Goal: Task Accomplishment & Management: Complete application form

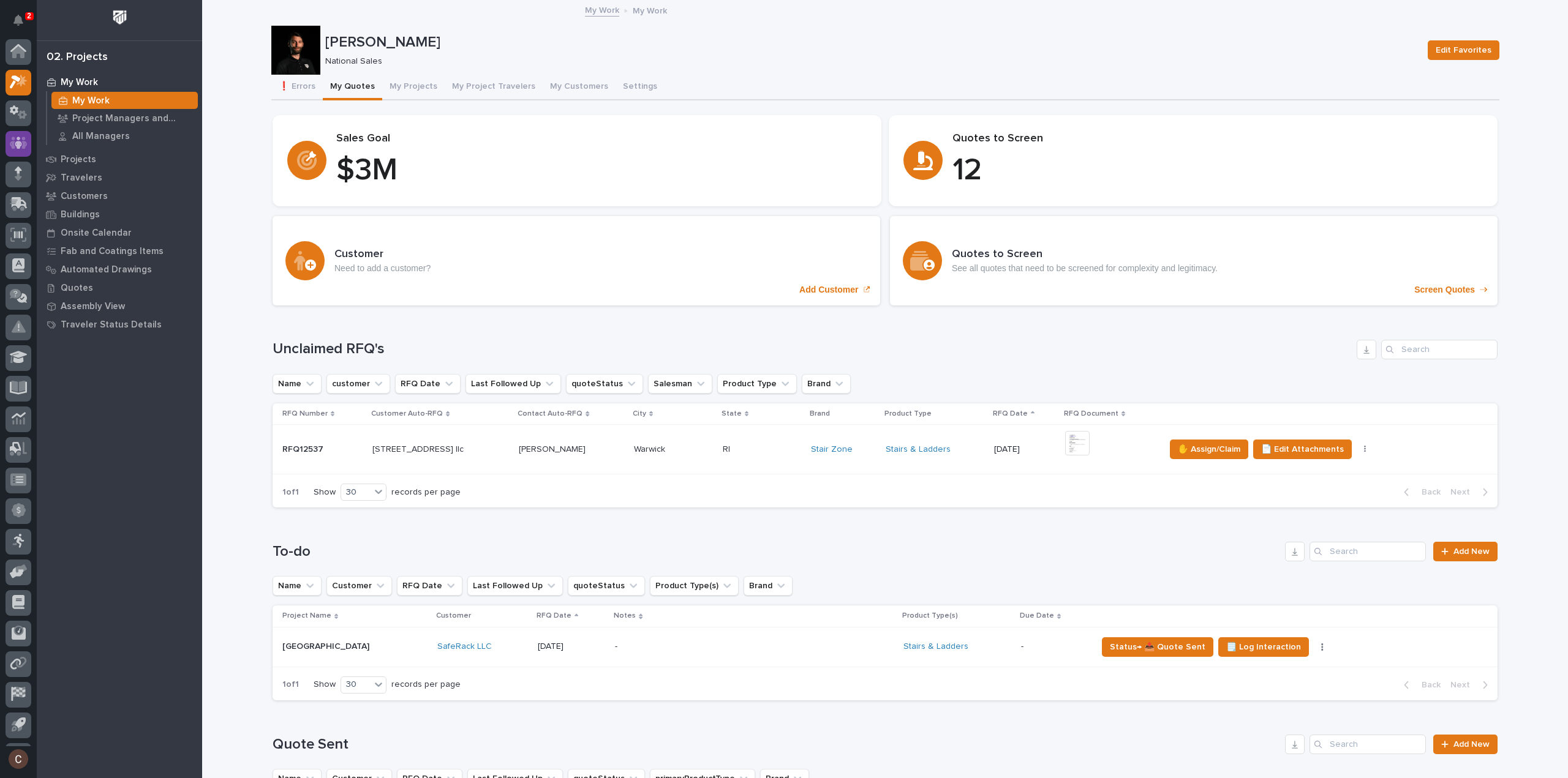
scroll to position [27, 0]
click at [17, 58] on icon at bounding box center [21, 54] width 10 height 12
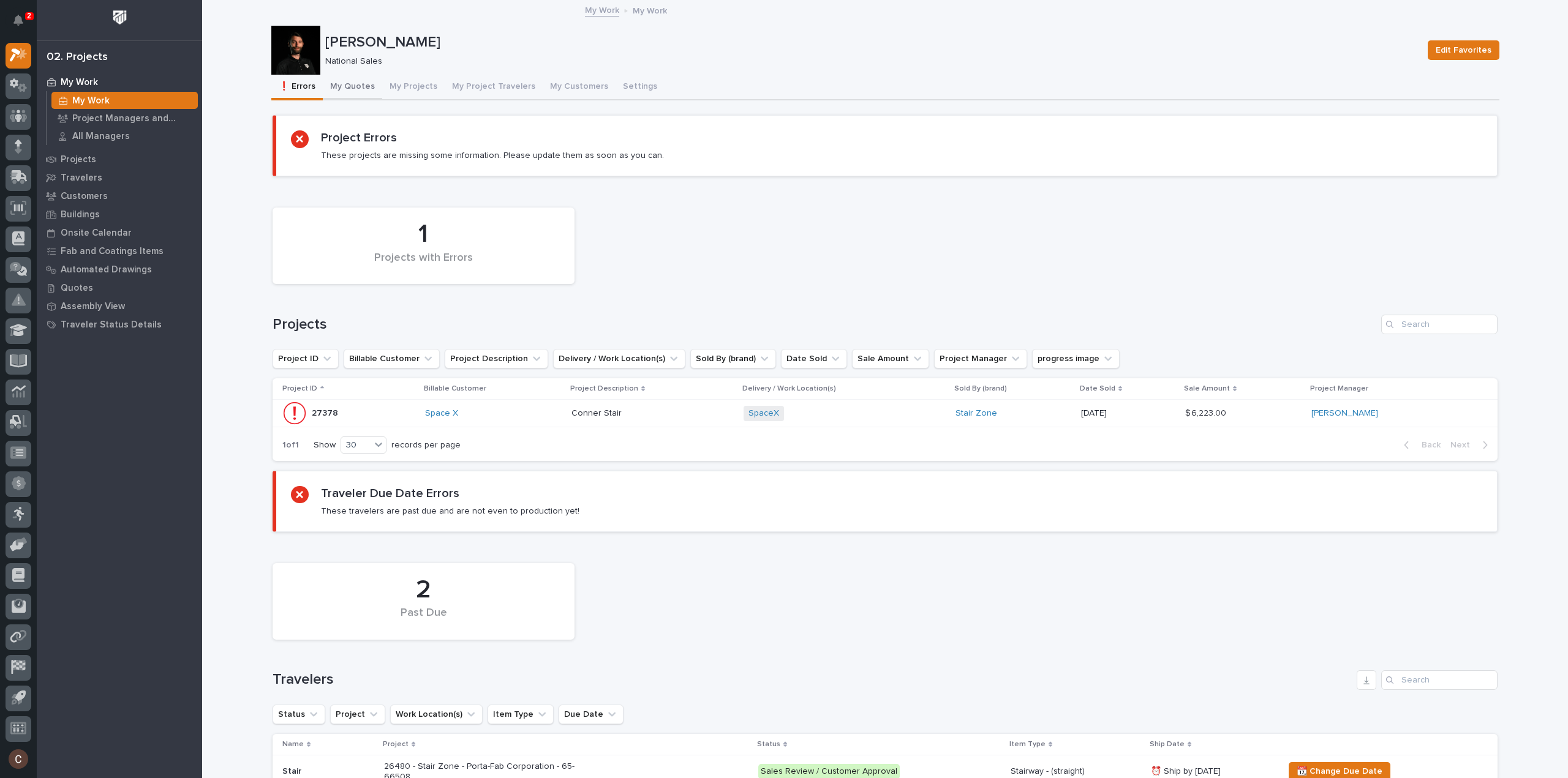
click at [363, 85] on button "My Quotes" at bounding box center [352, 88] width 60 height 26
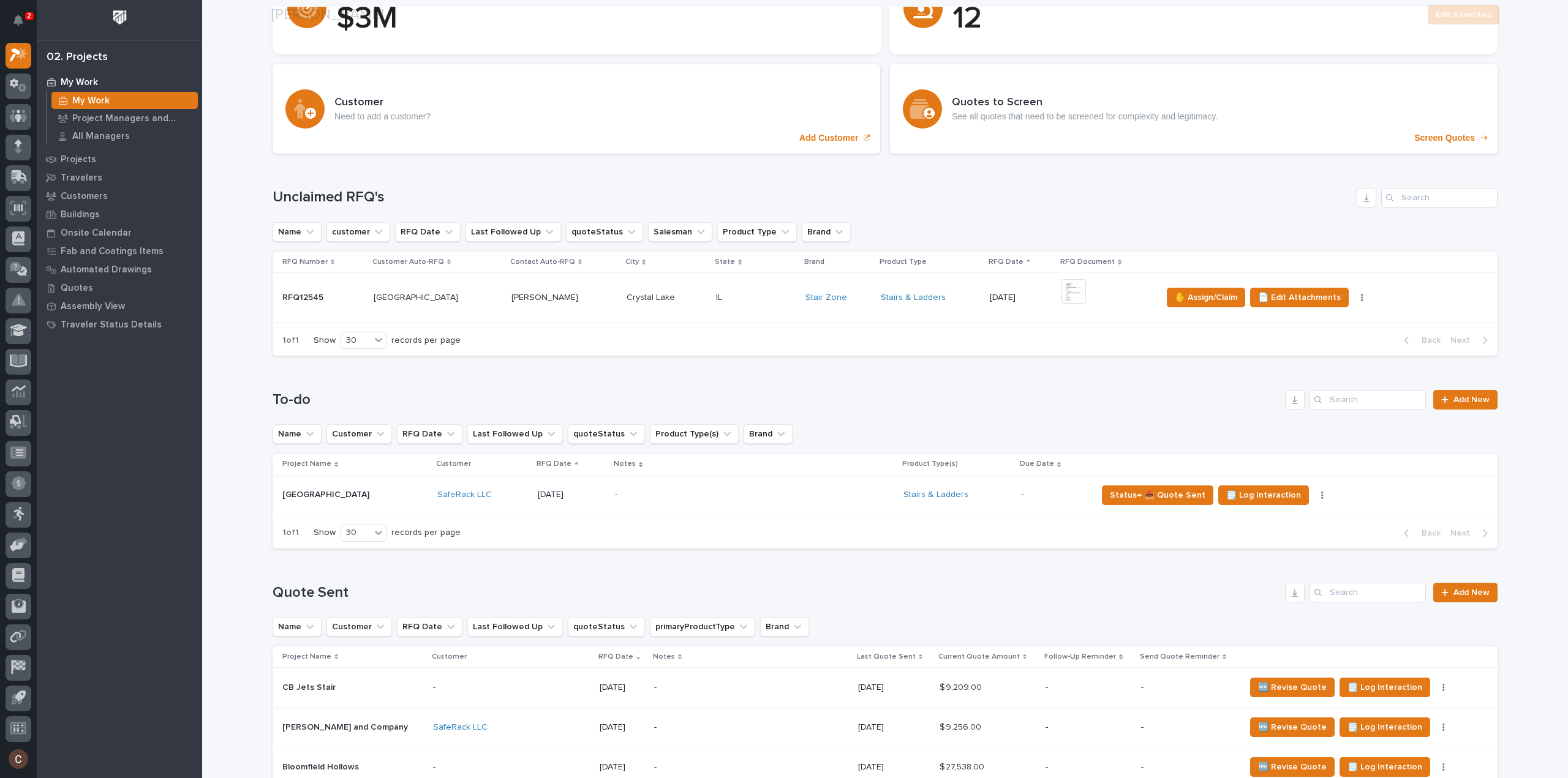
scroll to position [367, 0]
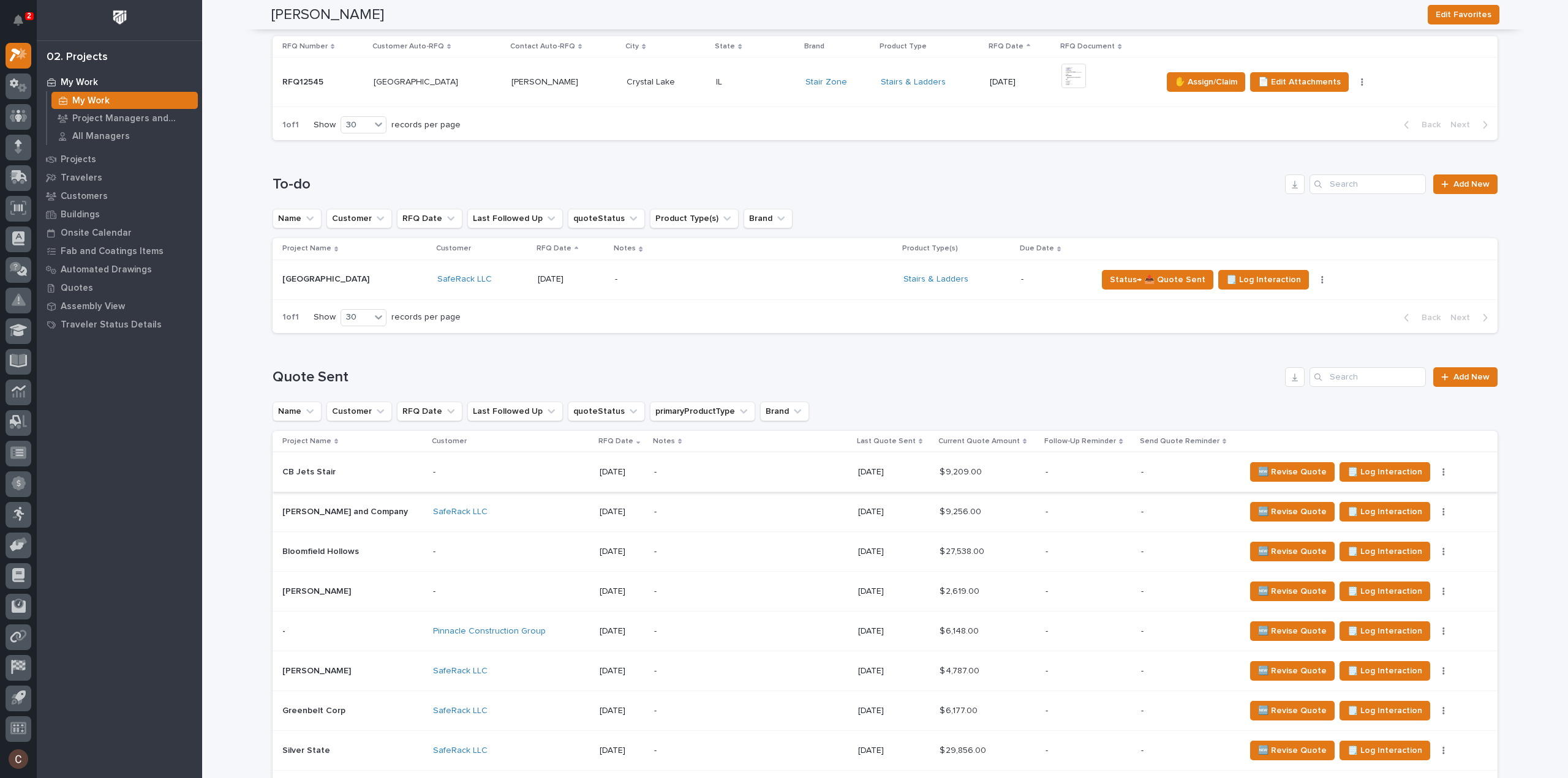
click at [1443, 474] on icon "button" at bounding box center [1444, 472] width 2 height 8
click at [1046, 589] on p "-" at bounding box center [1088, 592] width 86 height 10
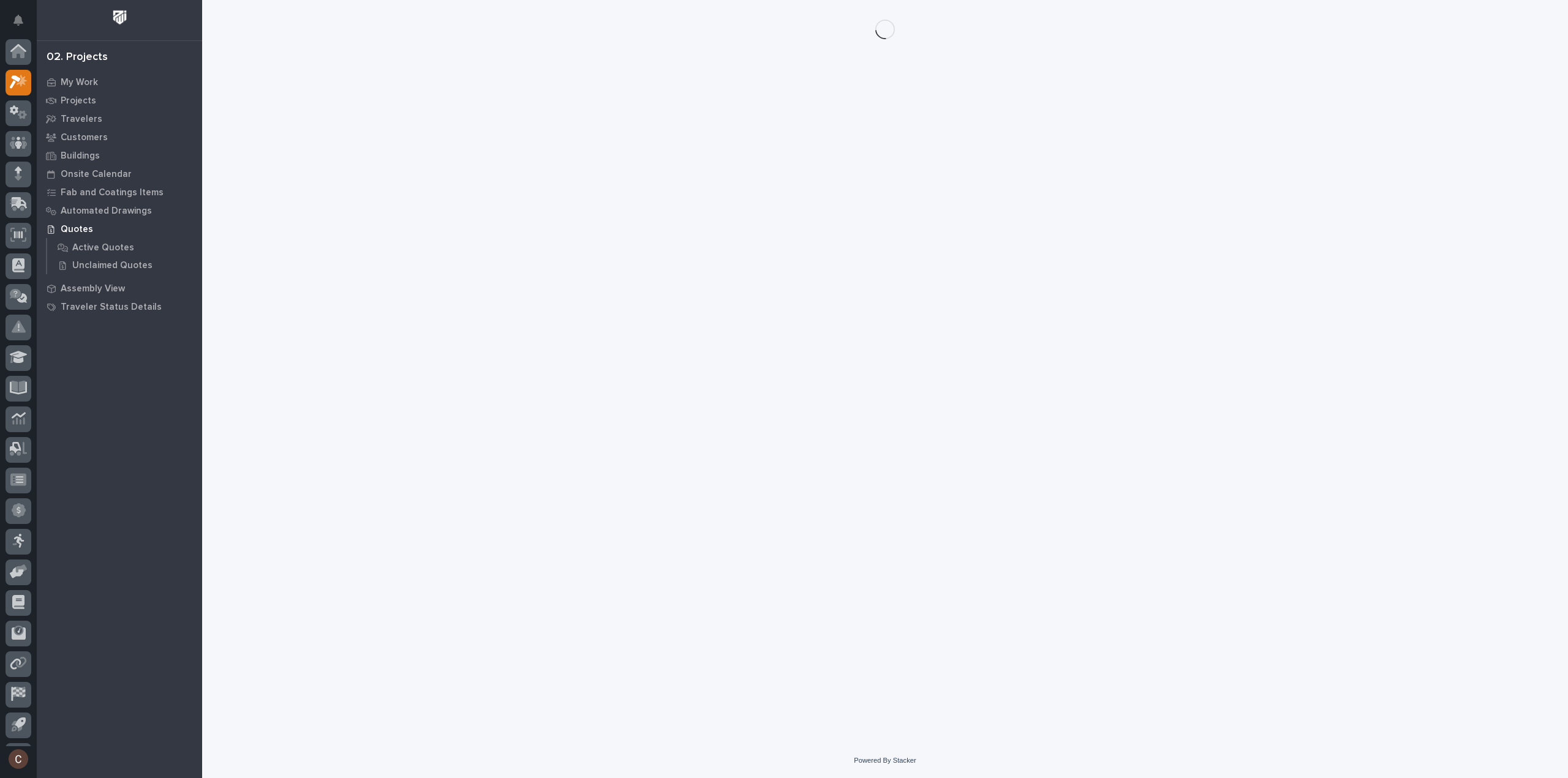
scroll to position [27, 0]
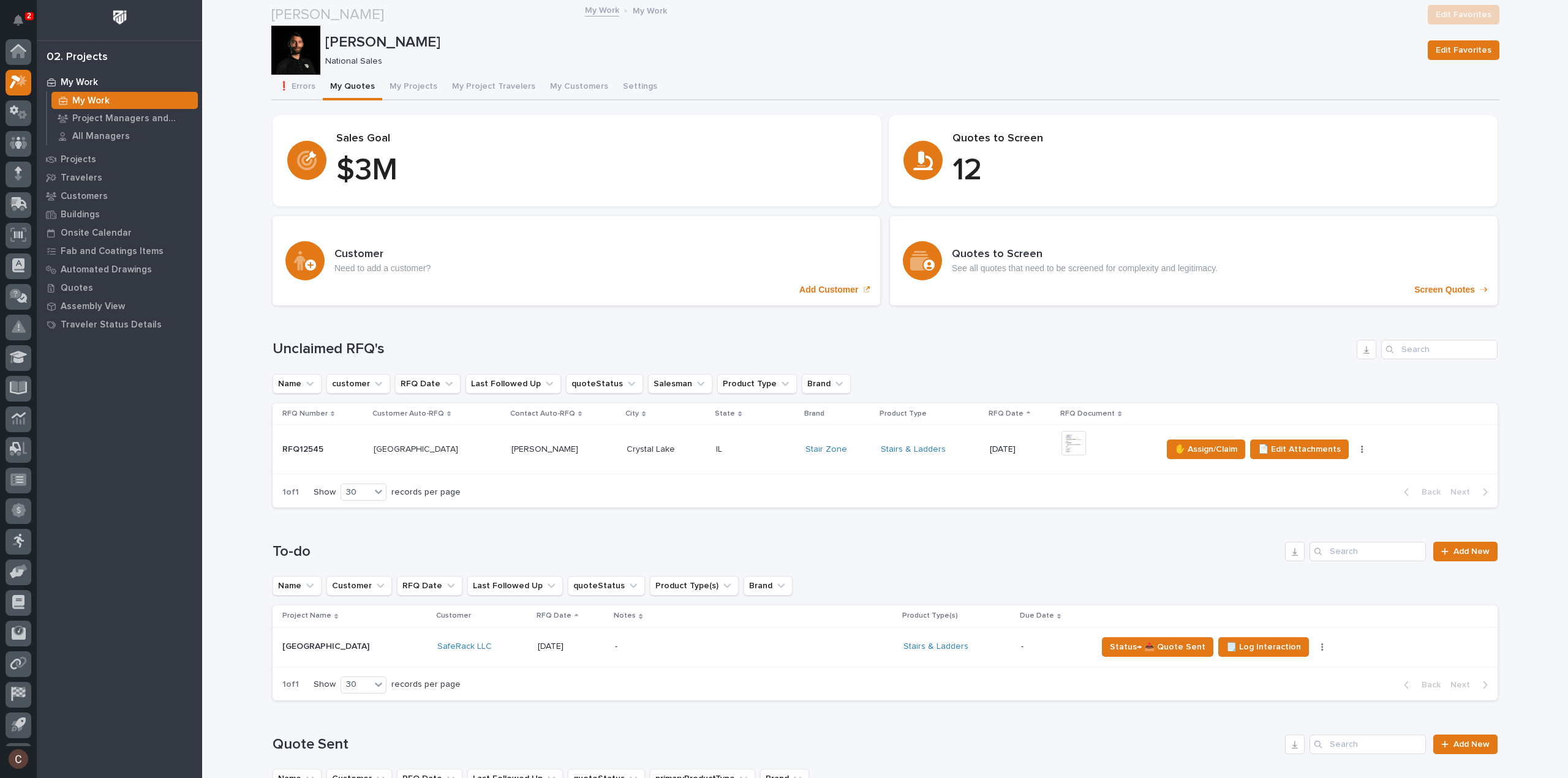
scroll to position [27, 0]
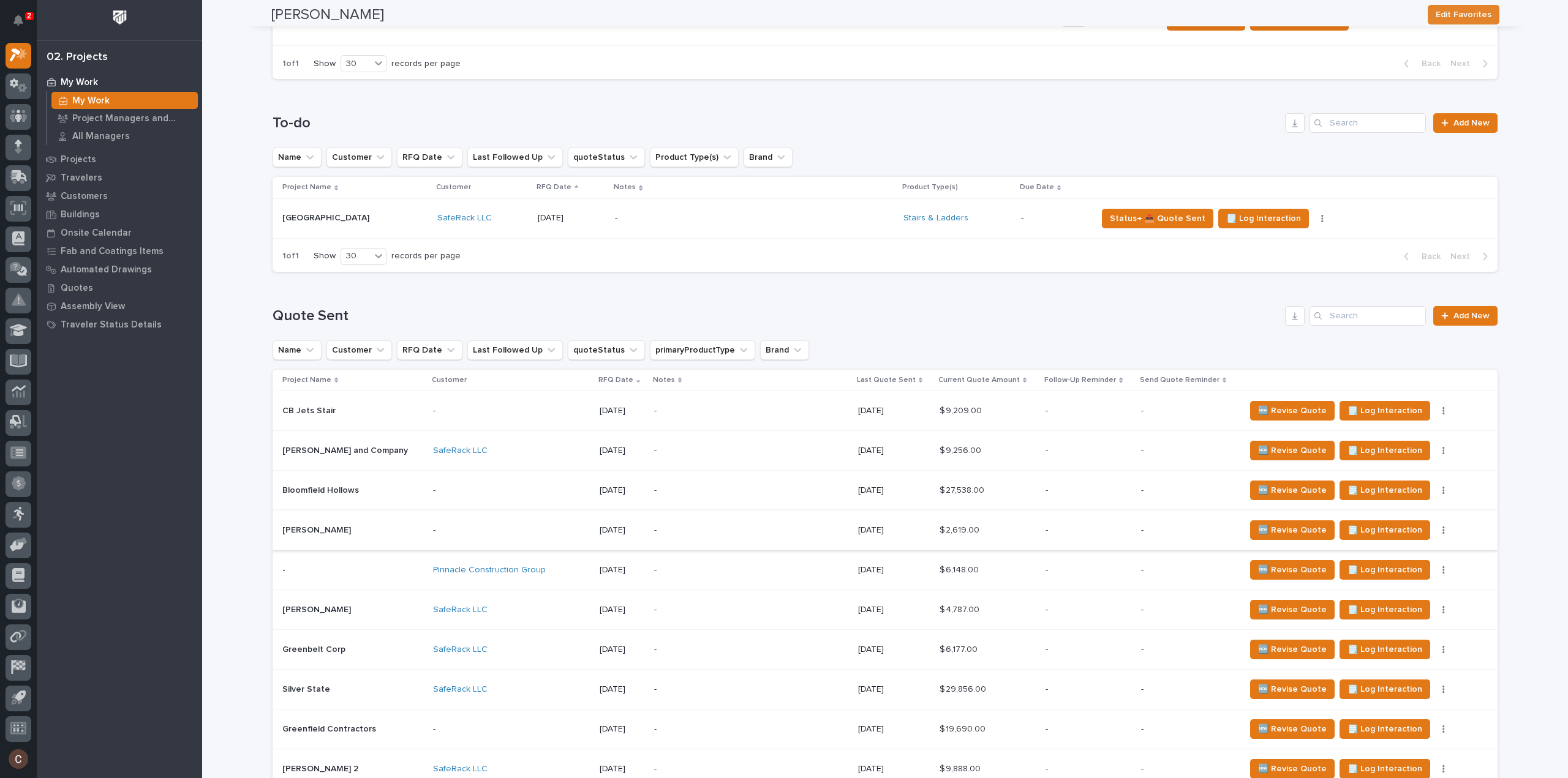
click at [1435, 528] on button "button" at bounding box center [1443, 530] width 17 height 9
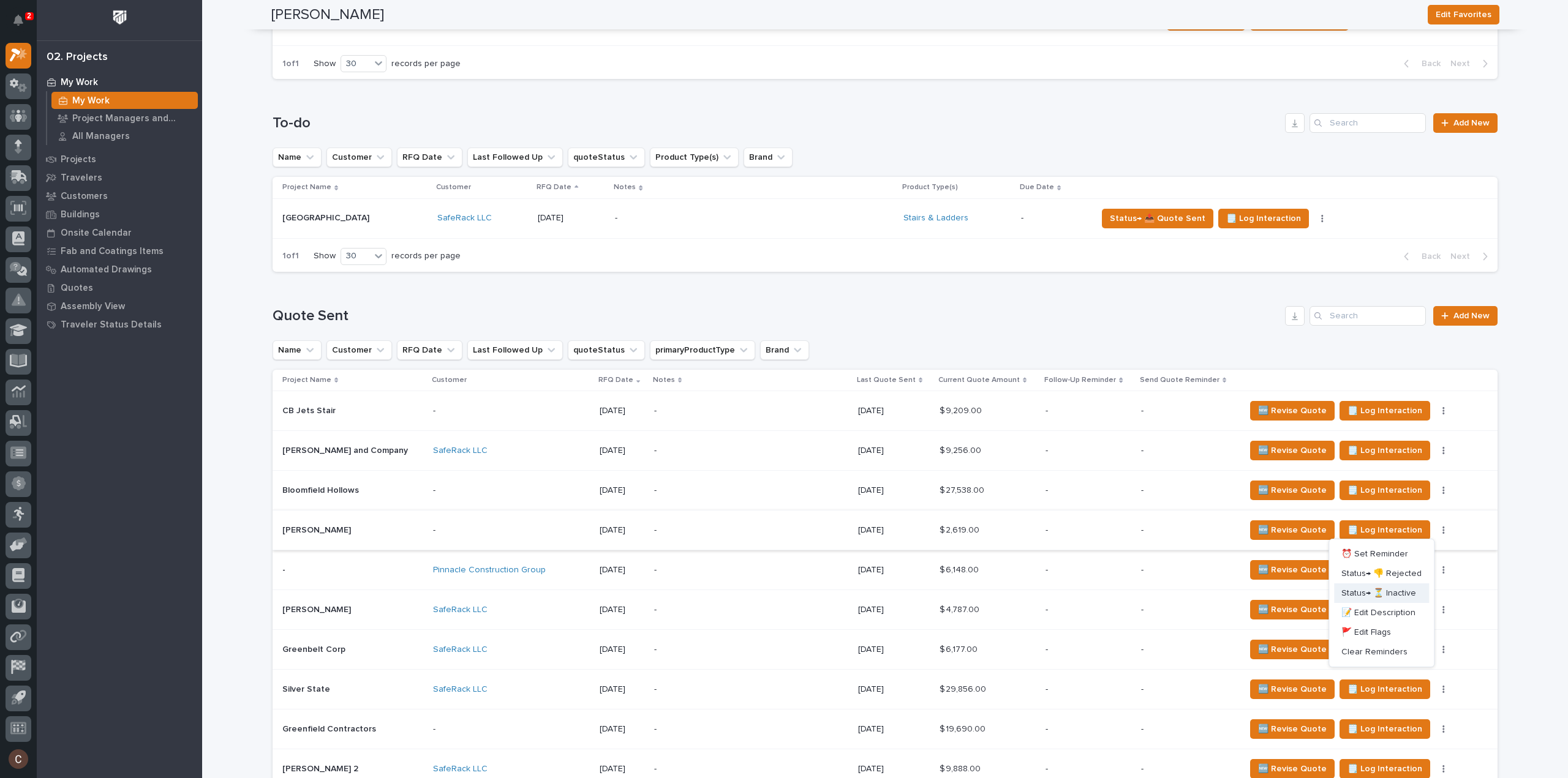
click at [1397, 592] on span "Status→ ⏳ Inactive" at bounding box center [1378, 593] width 75 height 14
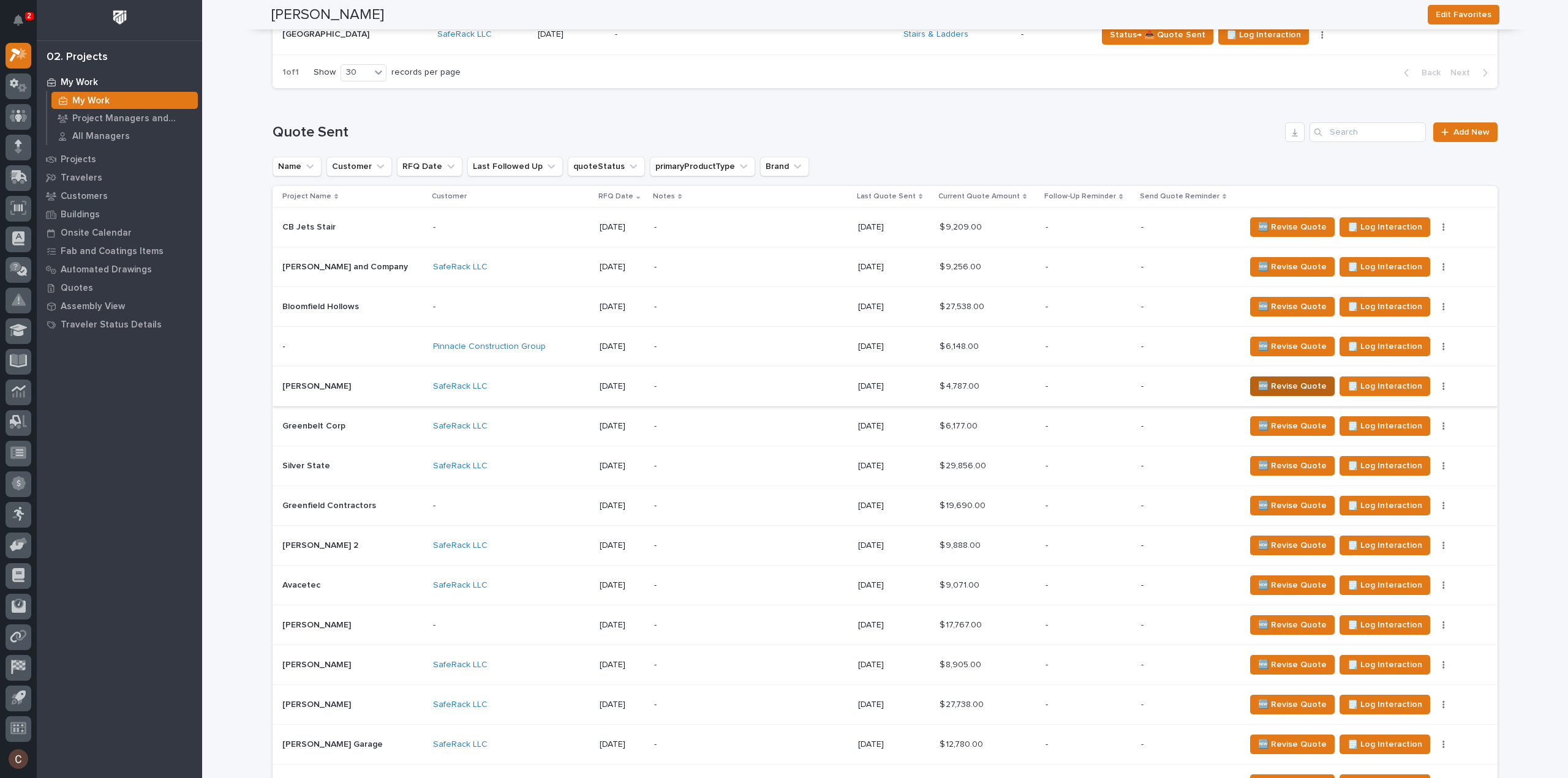
scroll to position [123, 0]
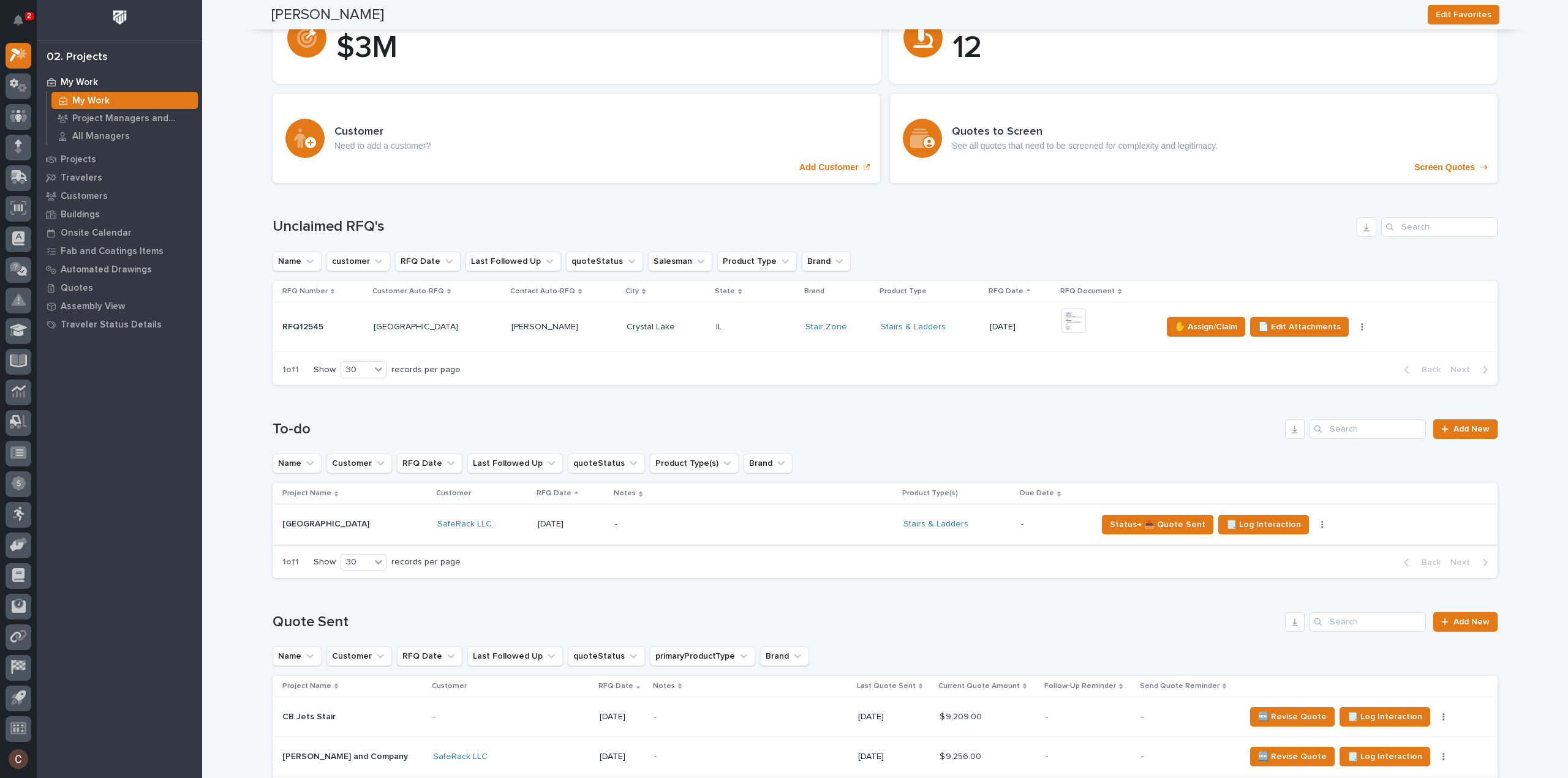
click at [1321, 525] on icon "button" at bounding box center [1323, 524] width 3 height 9
click at [1246, 587] on span "Status→ ⏳ Inactive" at bounding box center [1240, 587] width 75 height 14
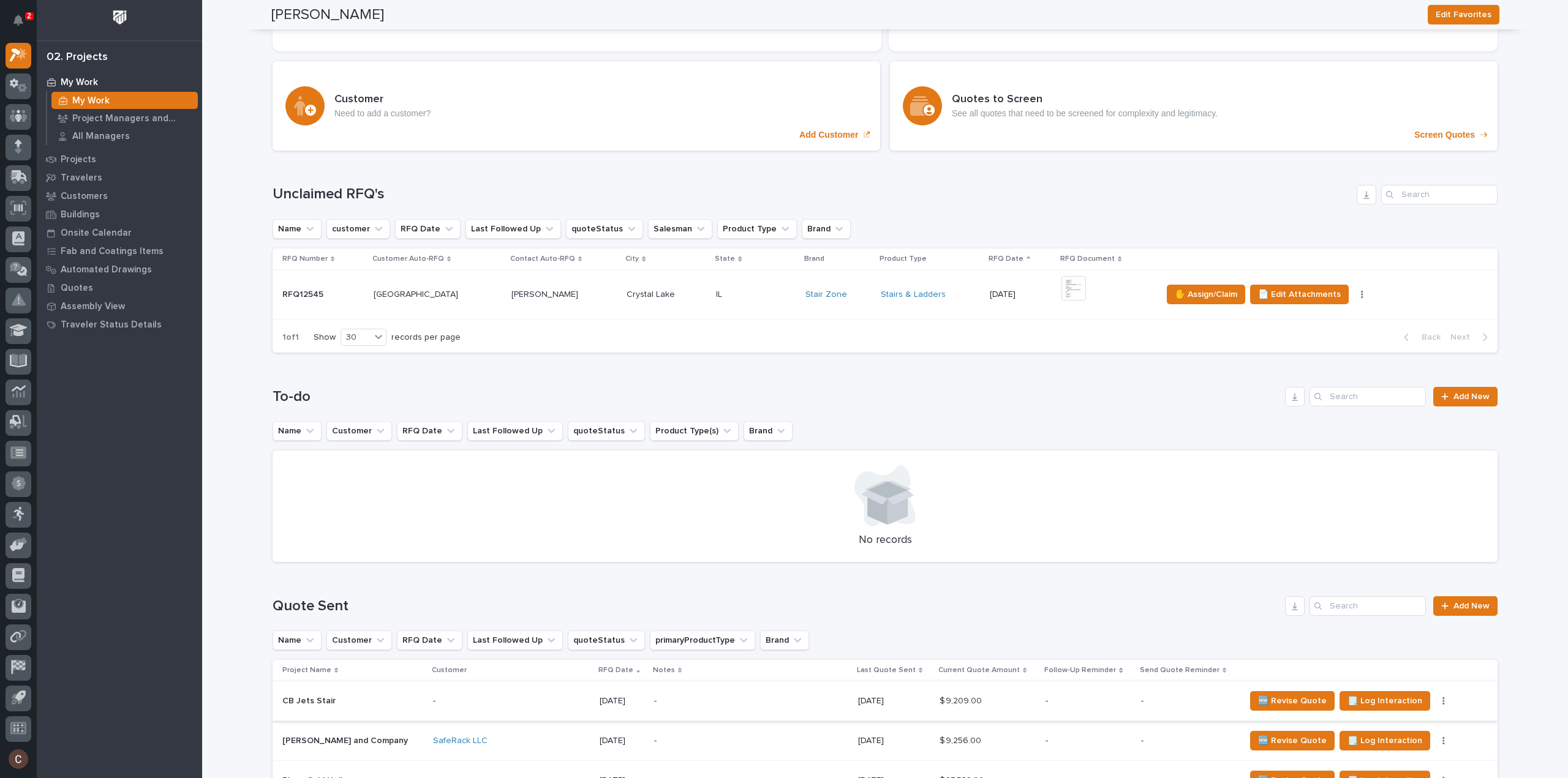
scroll to position [61, 0]
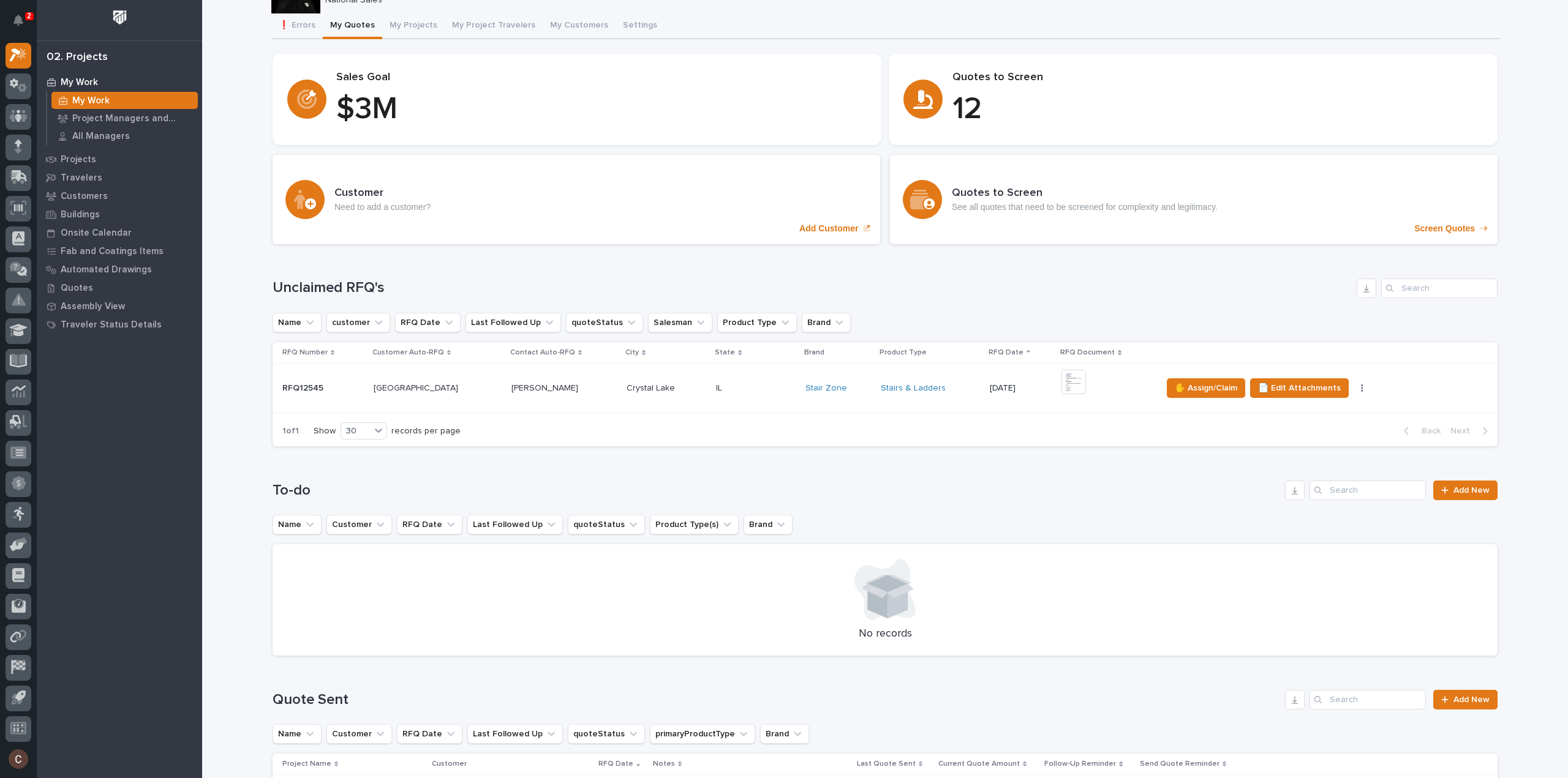
click at [891, 485] on h1 "To-do" at bounding box center [777, 491] width 1008 height 18
click at [1432, 226] on p "Screen Quotes" at bounding box center [1445, 228] width 60 height 10
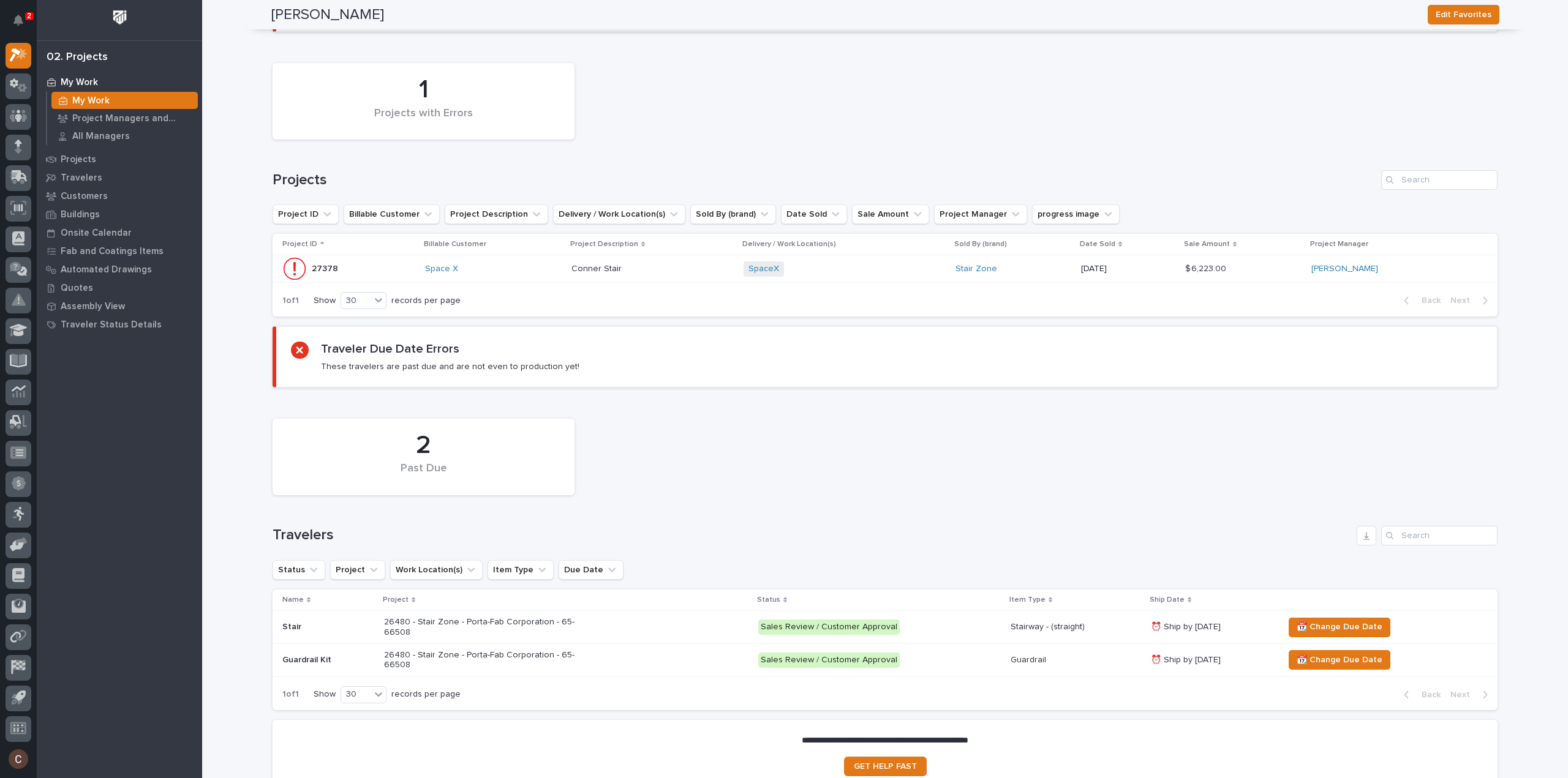
scroll to position [5, 0]
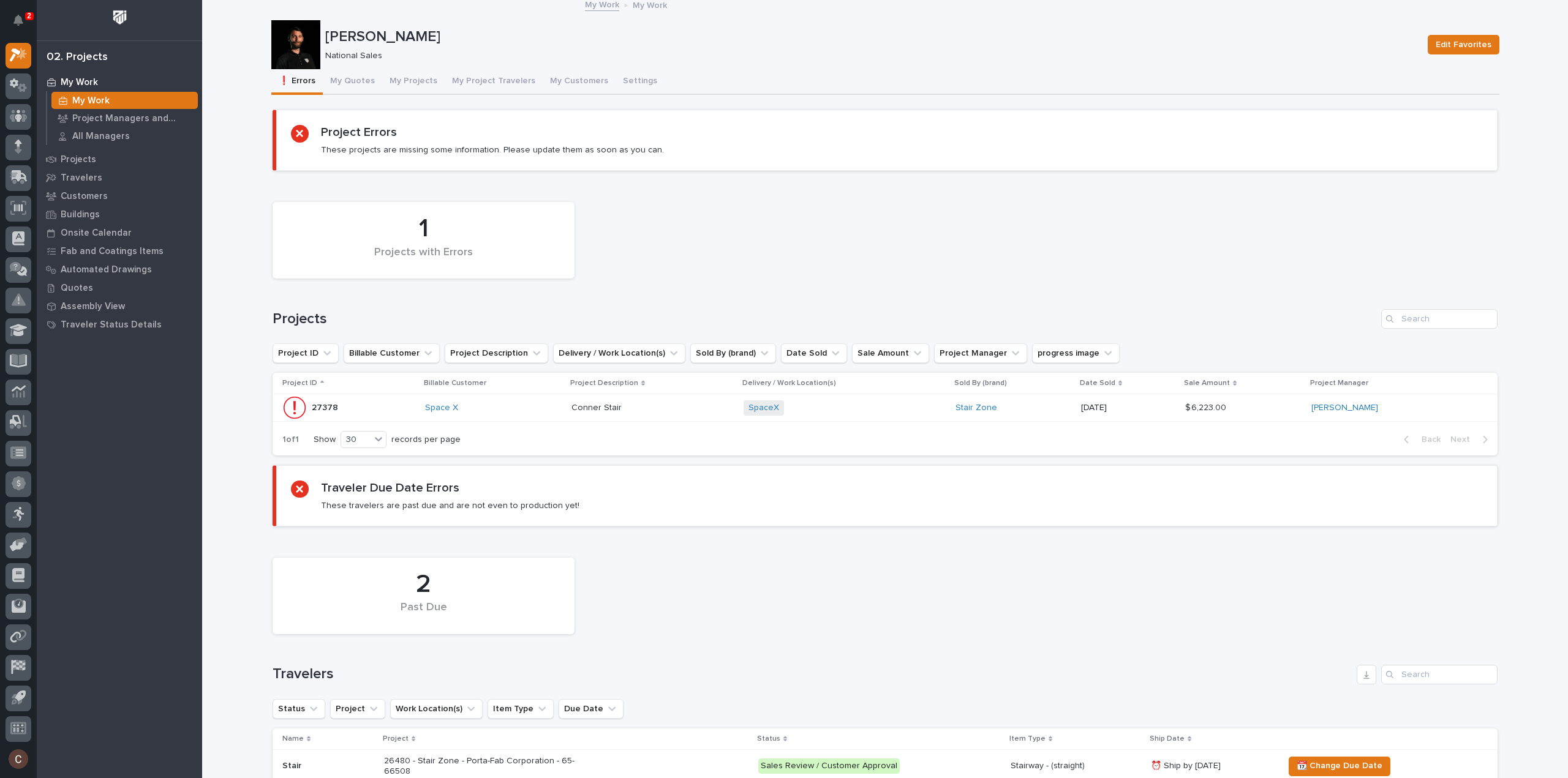
click at [855, 407] on div "SpaceX + 0" at bounding box center [844, 408] width 202 height 15
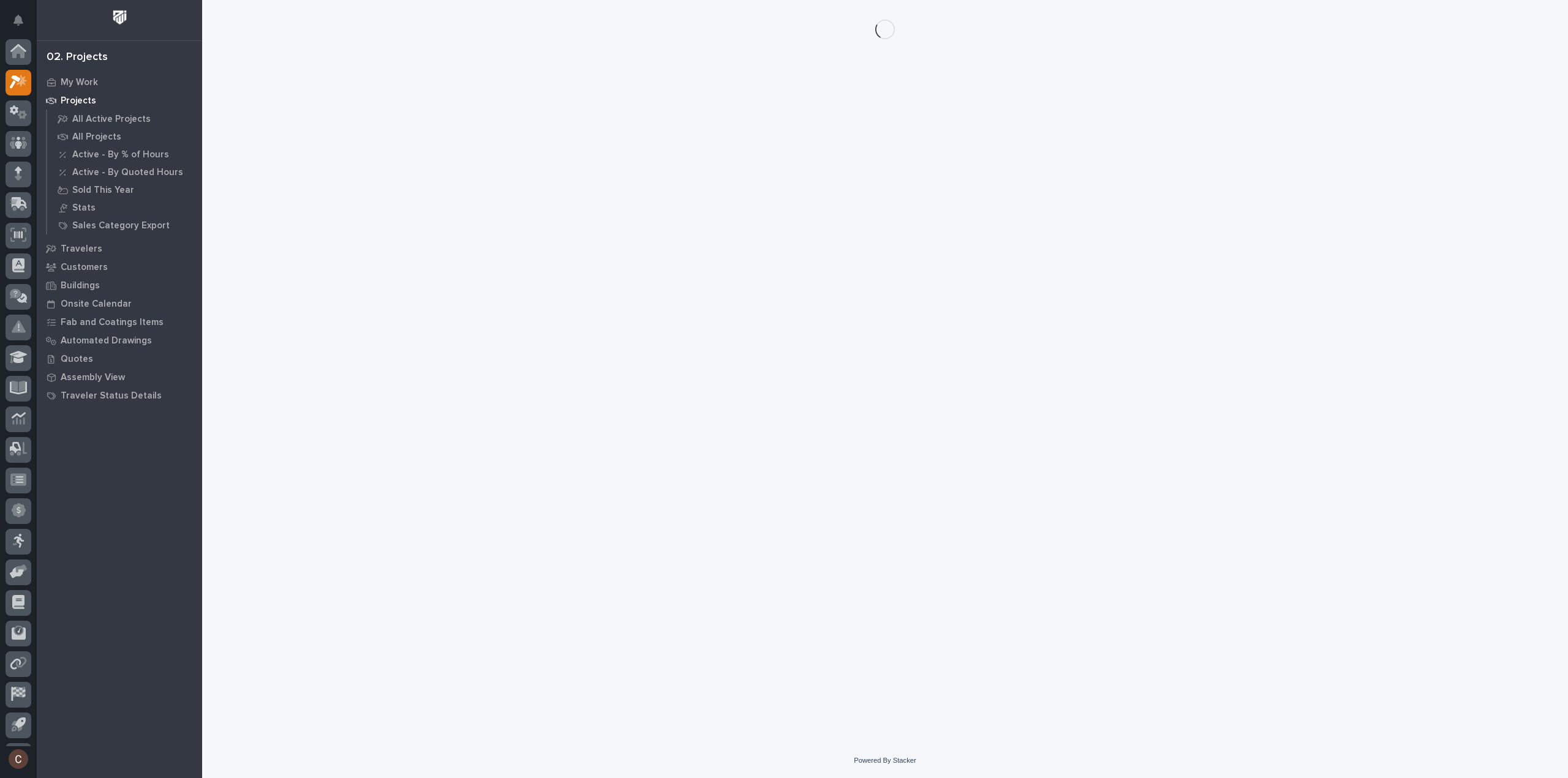
scroll to position [27, 0]
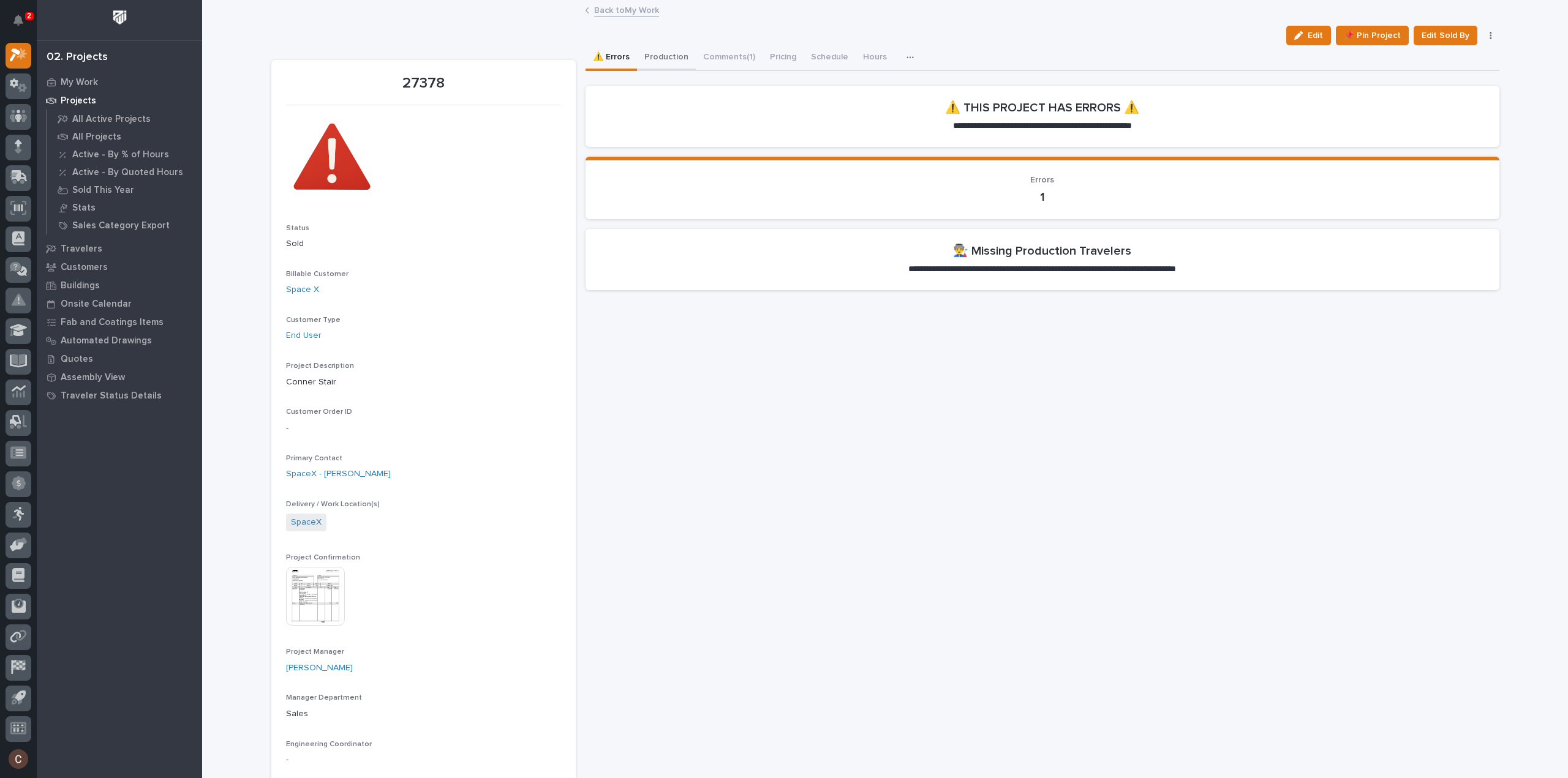
click at [671, 63] on button "Production" at bounding box center [666, 58] width 59 height 26
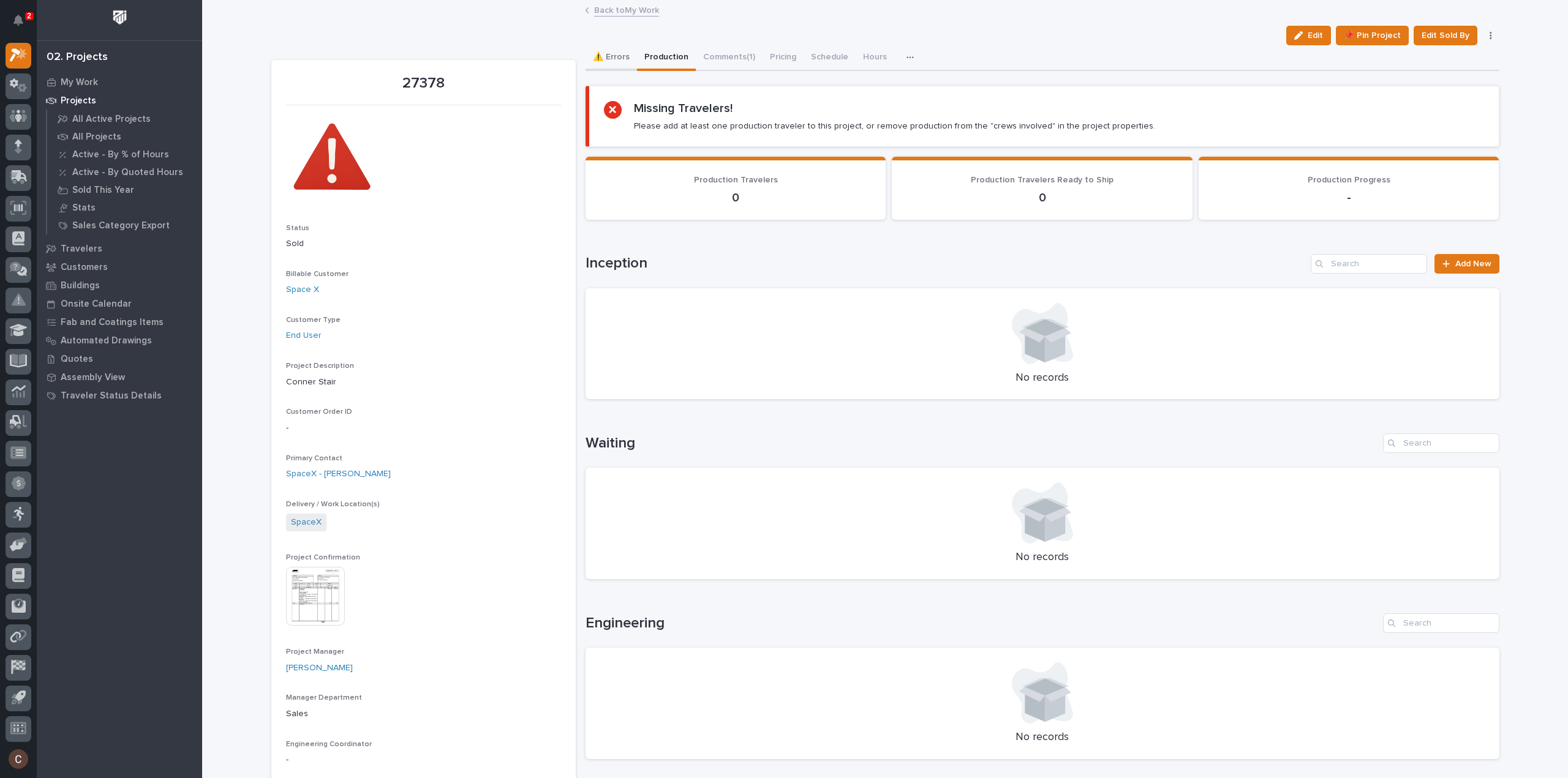
click at [607, 58] on button "⚠️ Errors" at bounding box center [611, 58] width 51 height 26
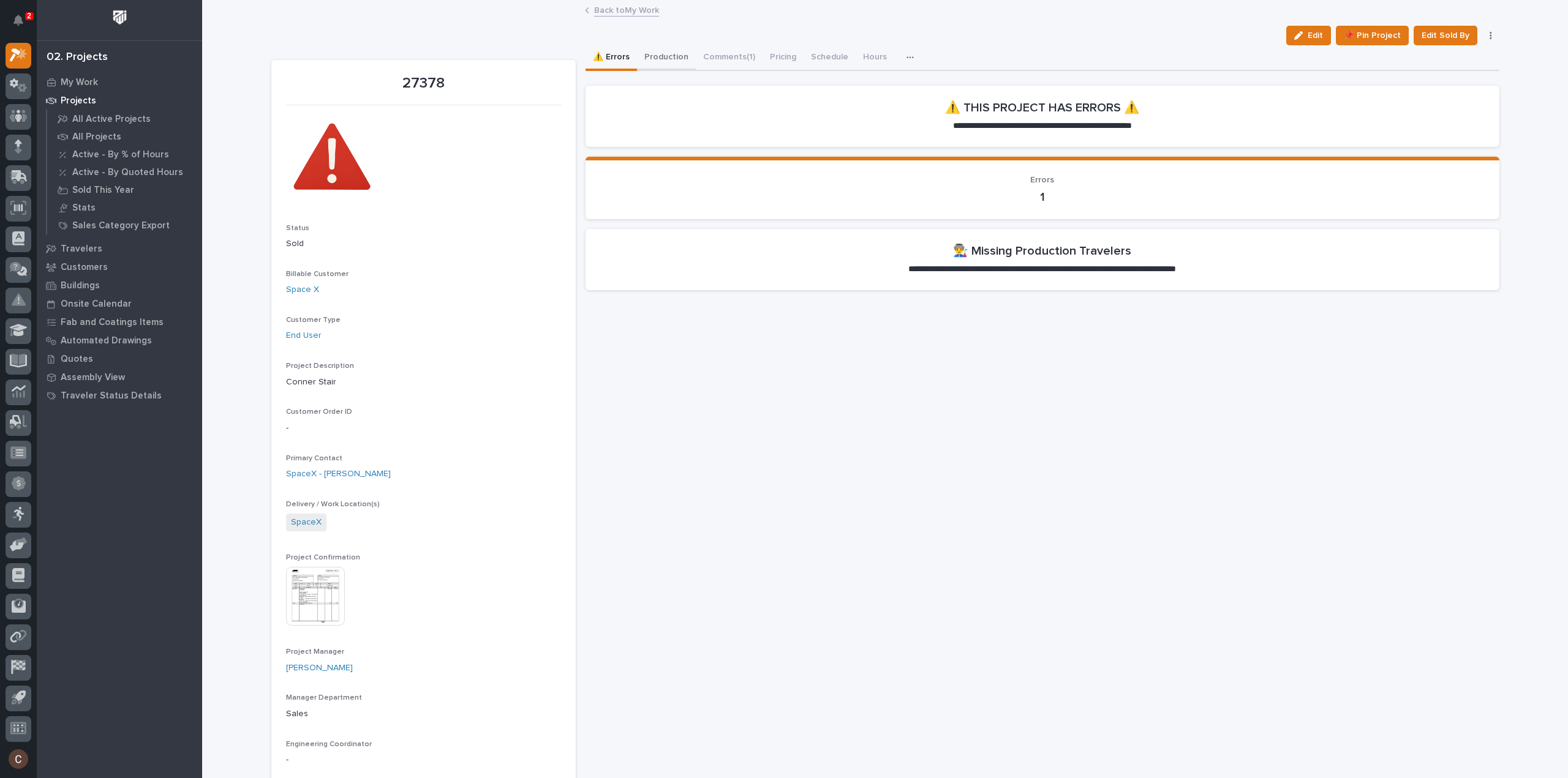
click at [660, 57] on button "Production" at bounding box center [666, 58] width 59 height 26
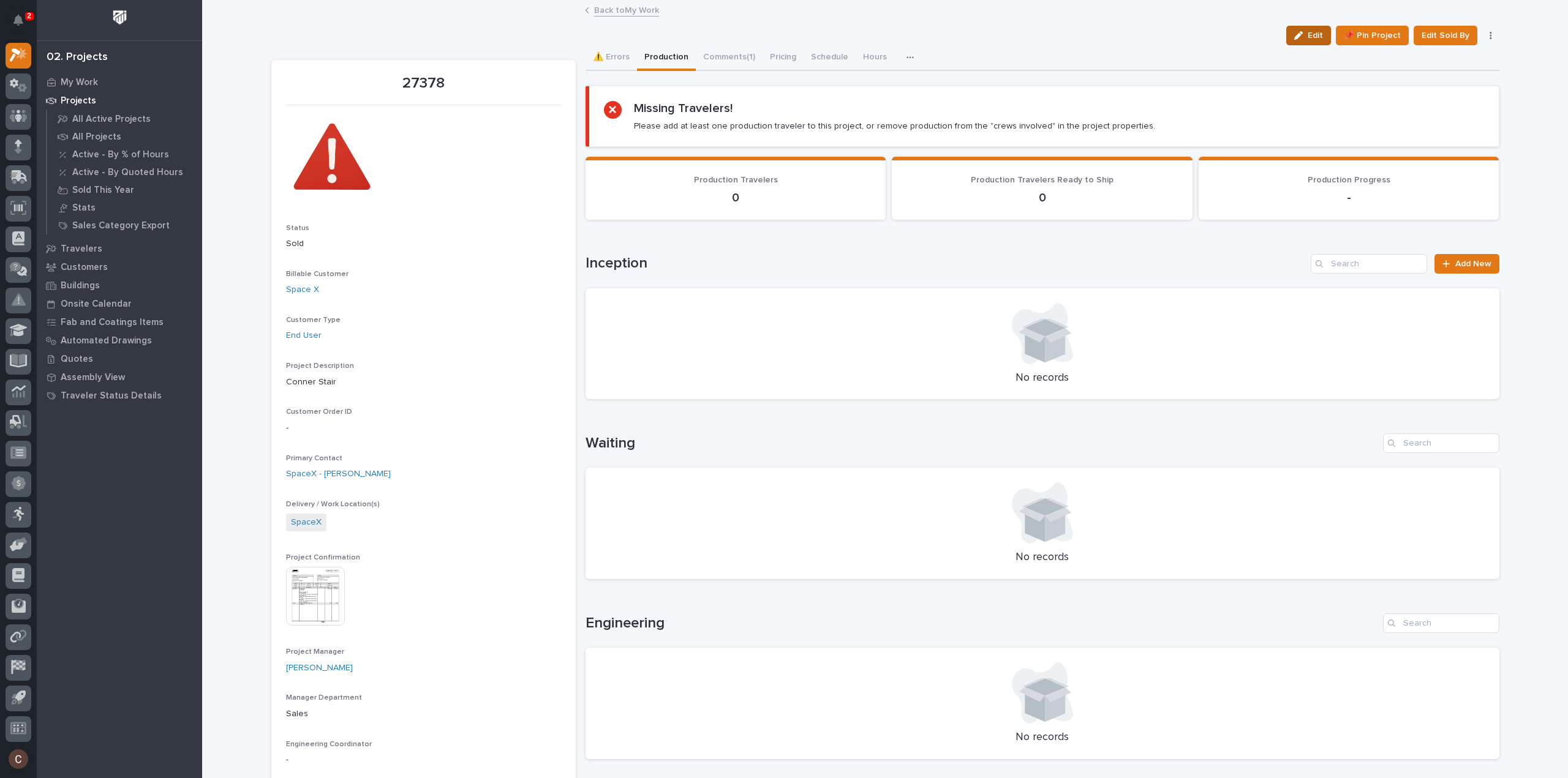
click at [1299, 32] on icon "button" at bounding box center [1299, 36] width 9 height 9
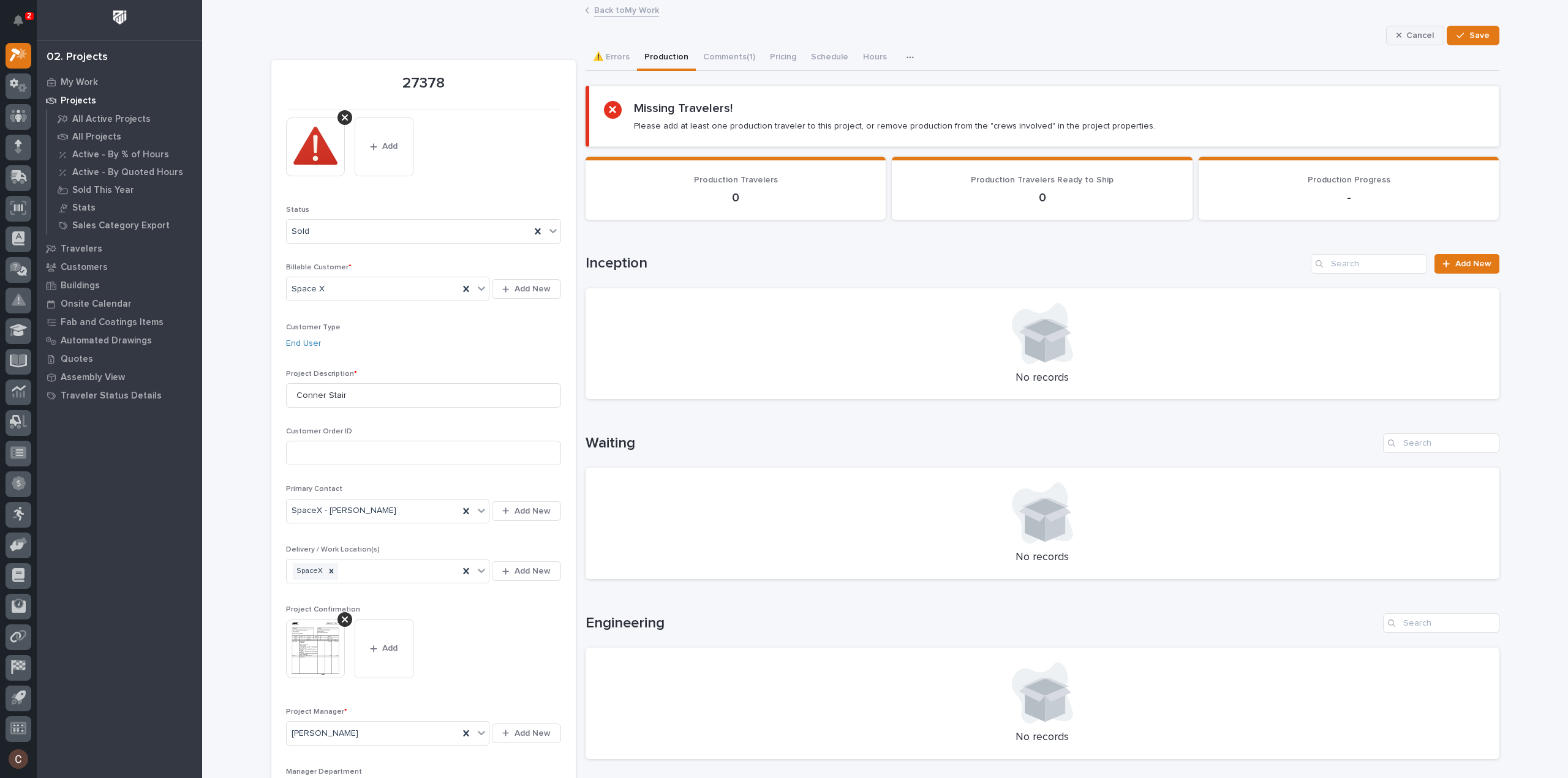
click at [1425, 30] on span "Cancel" at bounding box center [1420, 36] width 27 height 11
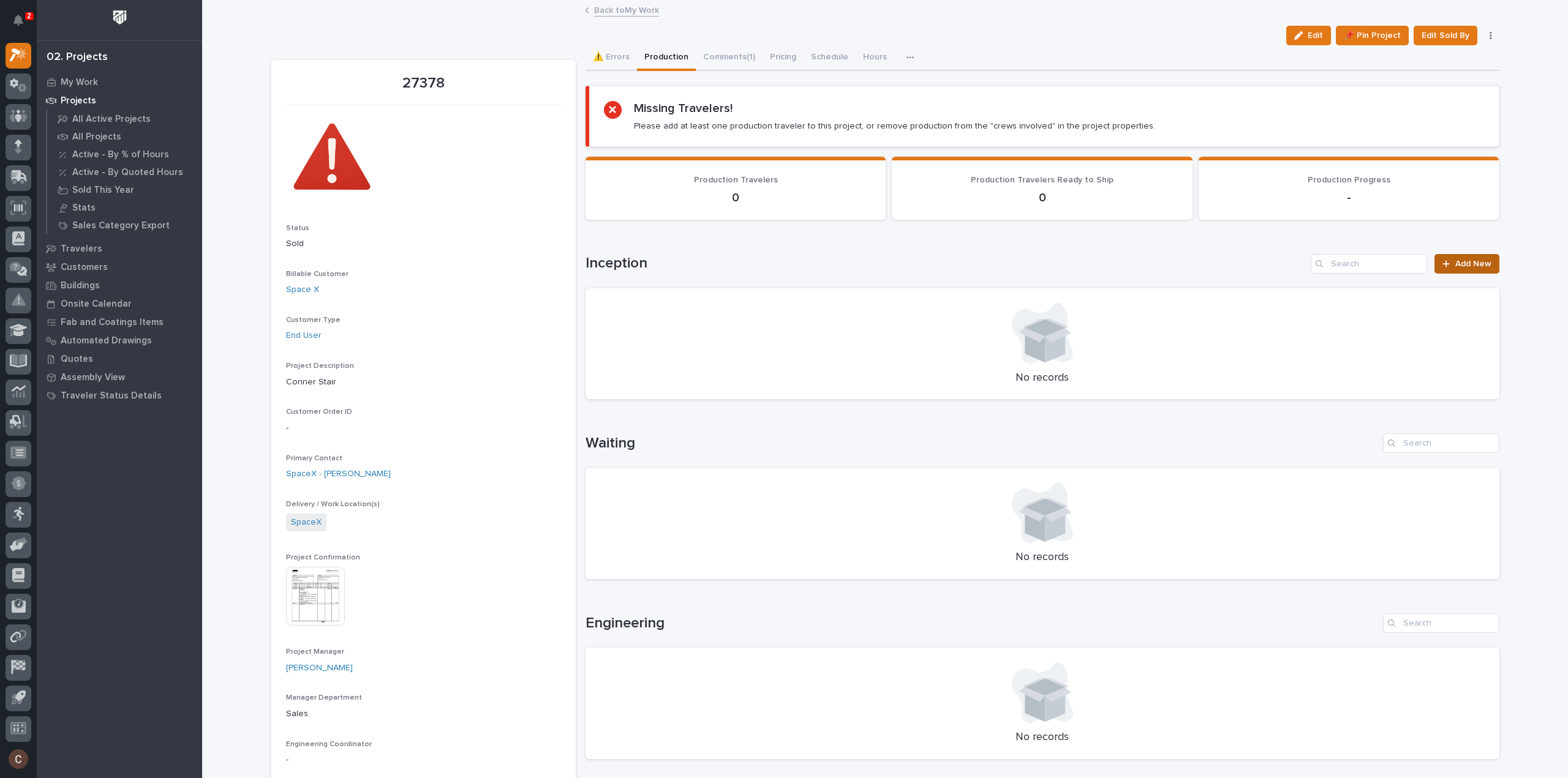
click at [1477, 267] on link "Add New" at bounding box center [1467, 264] width 64 height 20
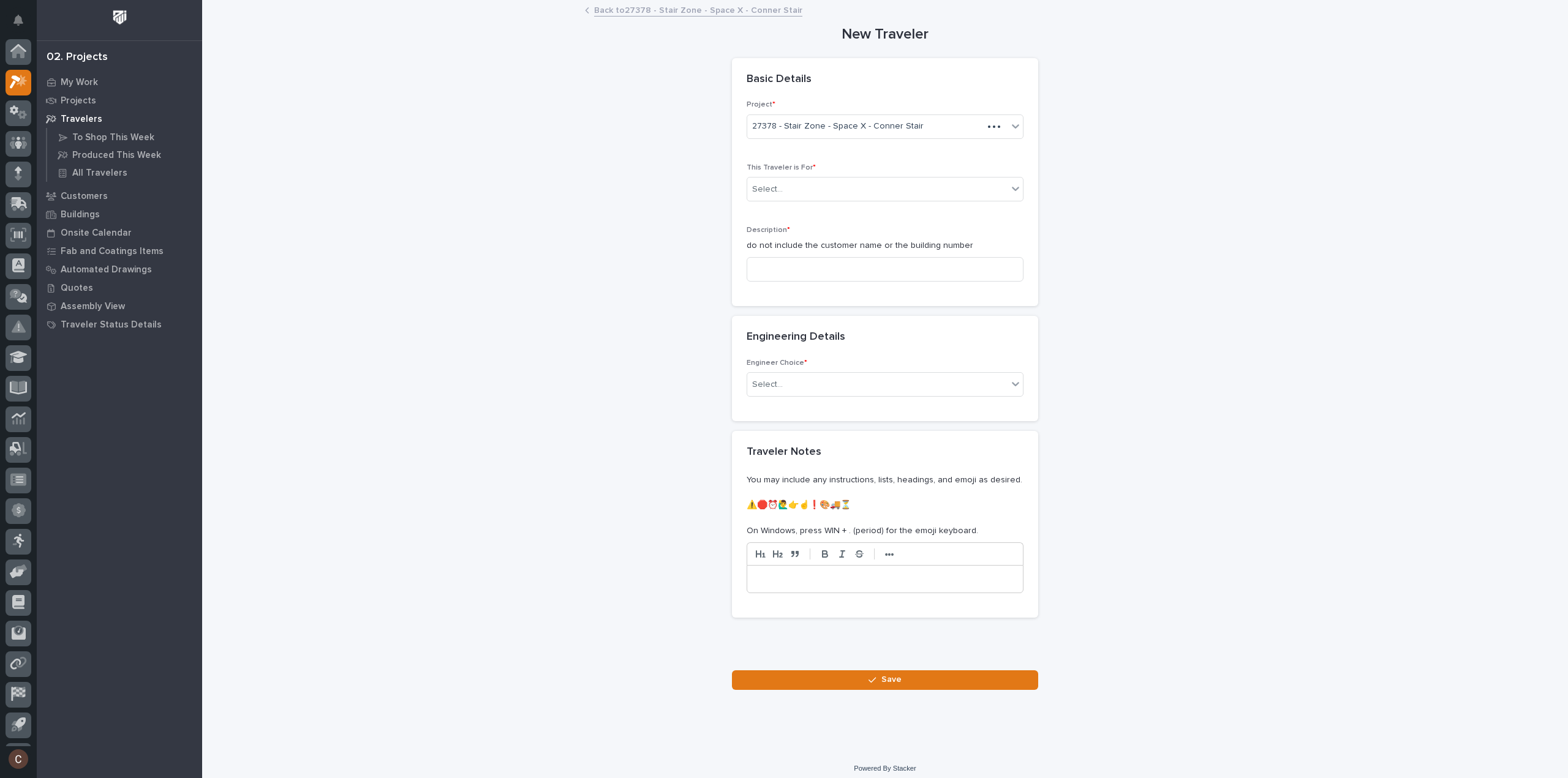
scroll to position [27, 0]
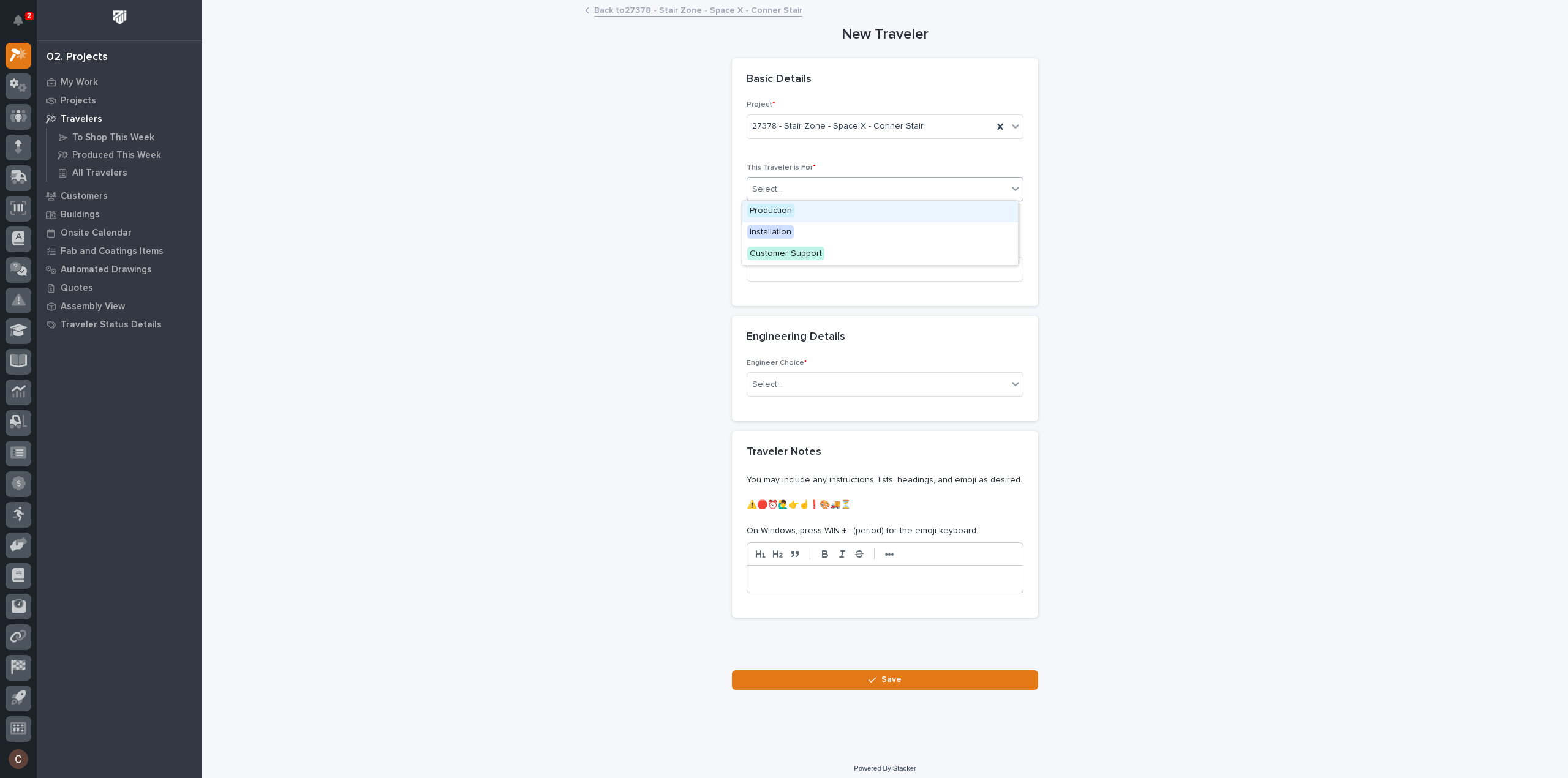
click at [825, 186] on div "Select..." at bounding box center [878, 189] width 261 height 20
click at [792, 210] on span "Production" at bounding box center [771, 210] width 47 height 14
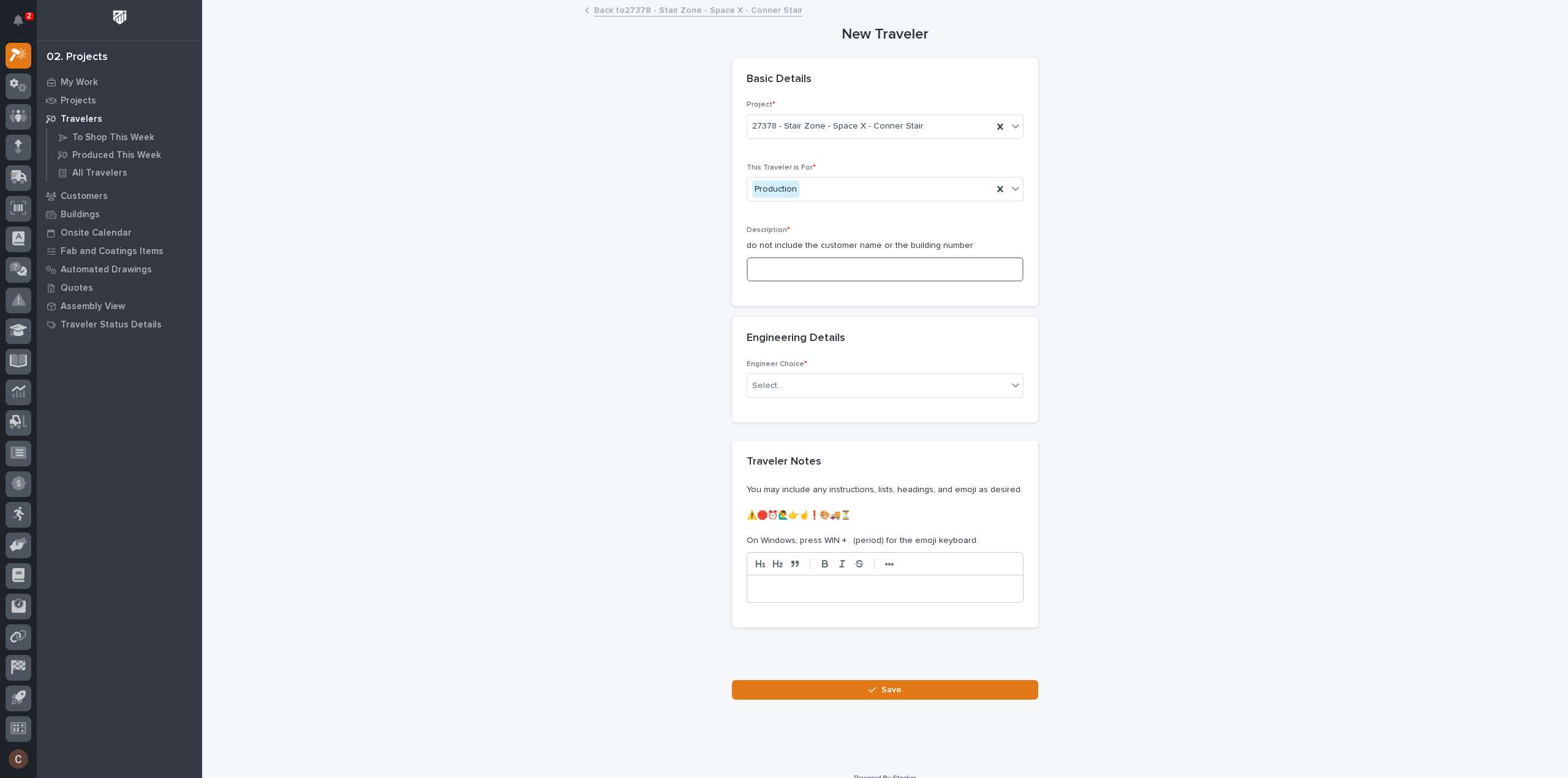
click at [782, 265] on input at bounding box center [885, 269] width 277 height 25
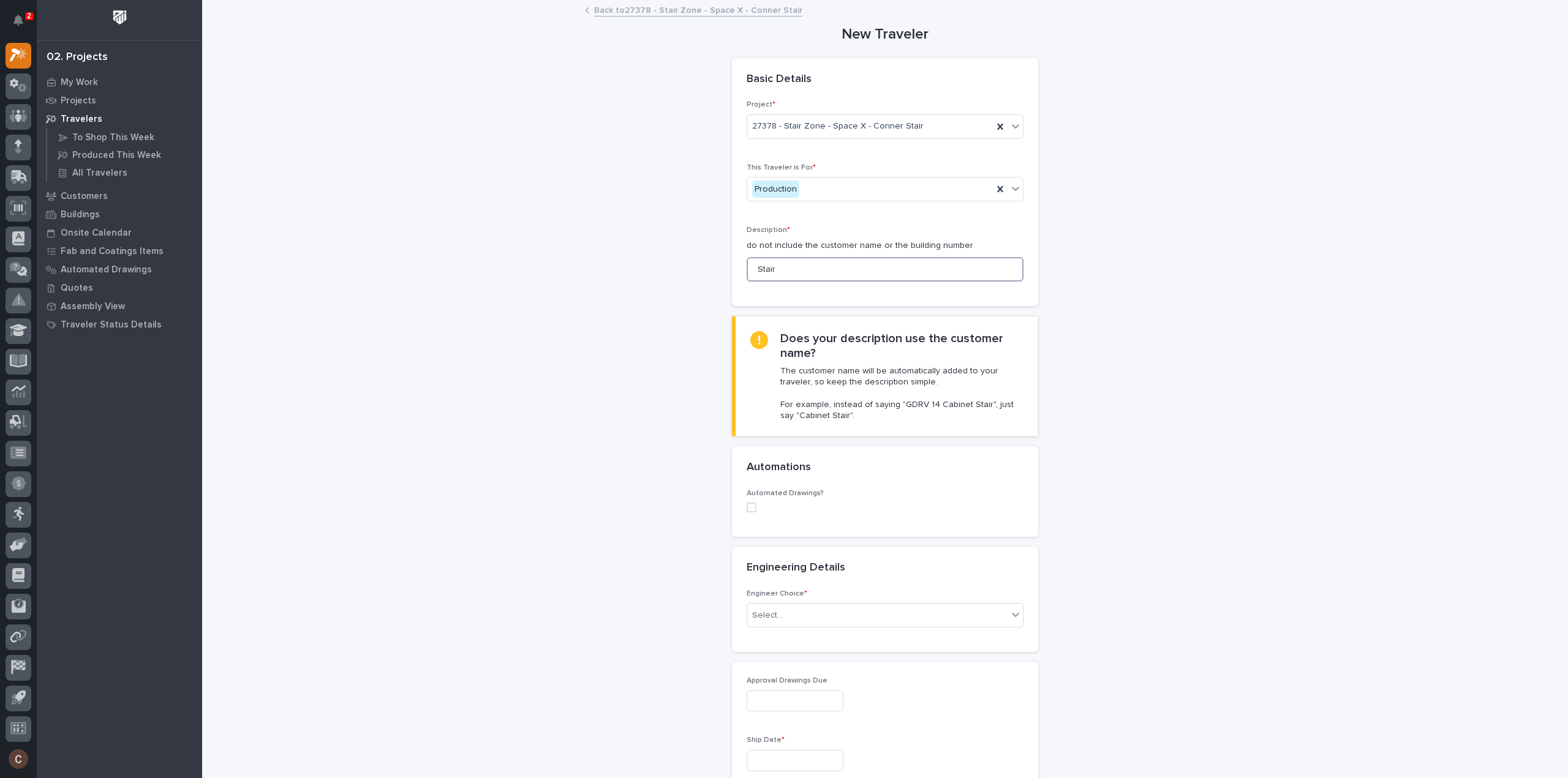
type input "Stair"
click at [747, 503] on span at bounding box center [751, 507] width 10 height 10
click at [780, 579] on div "Select..." at bounding box center [885, 588] width 277 height 25
type input "*****"
click at [819, 605] on div "ST #42820" at bounding box center [880, 609] width 276 height 21
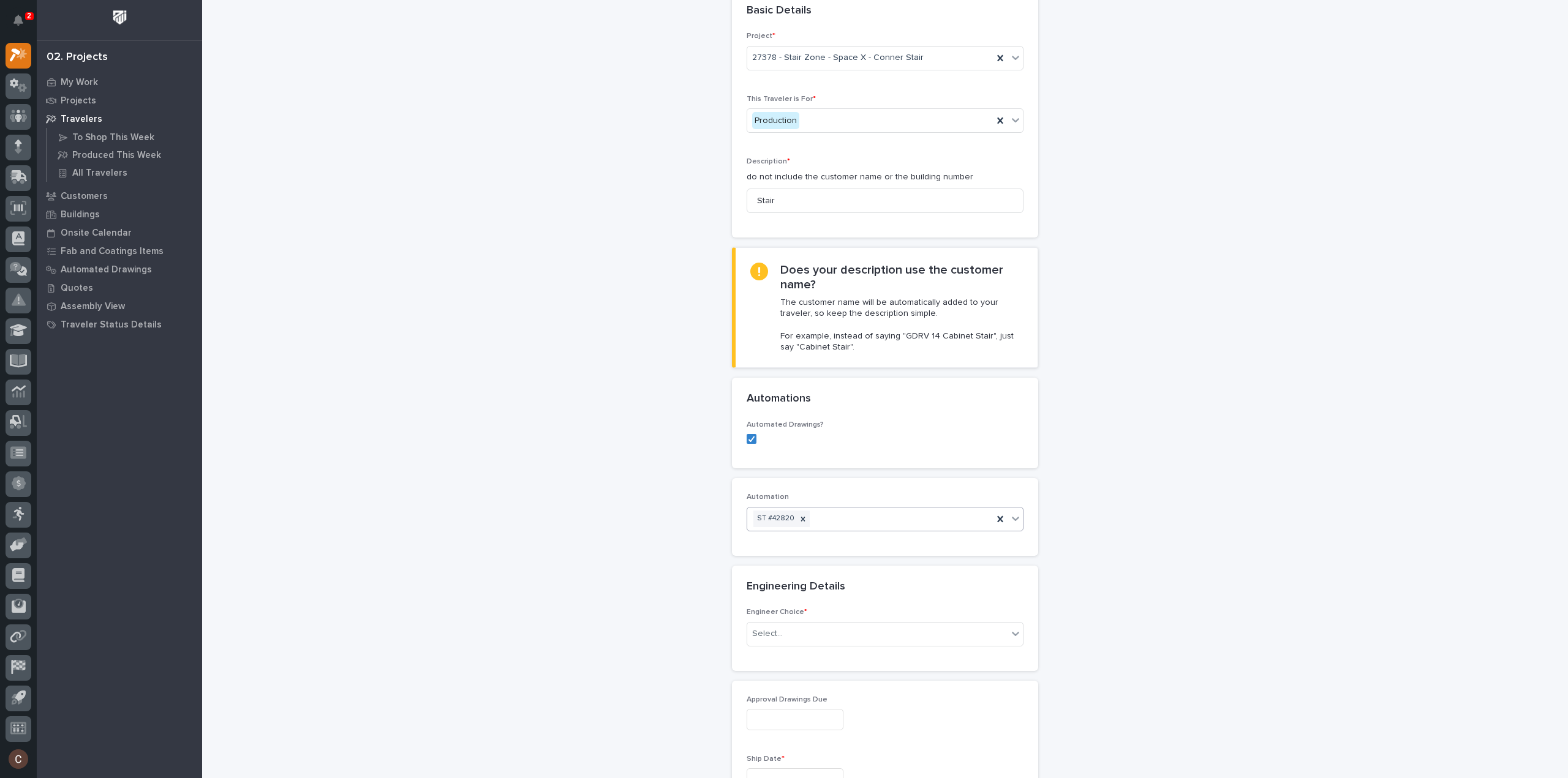
scroll to position [184, 0]
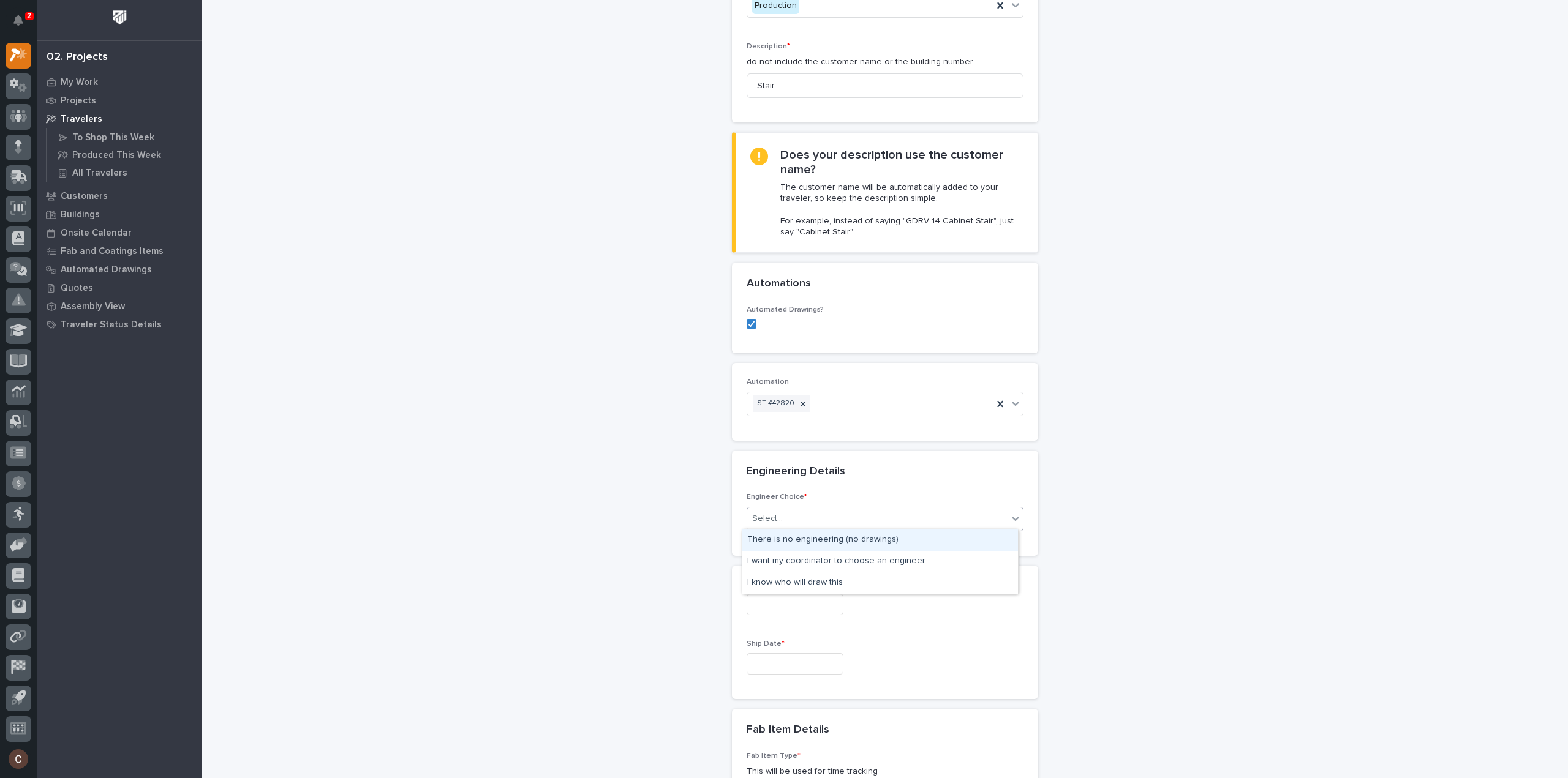
click at [804, 509] on div "Select..." at bounding box center [878, 518] width 261 height 20
click at [801, 588] on div "I know who will draw this" at bounding box center [880, 583] width 276 height 21
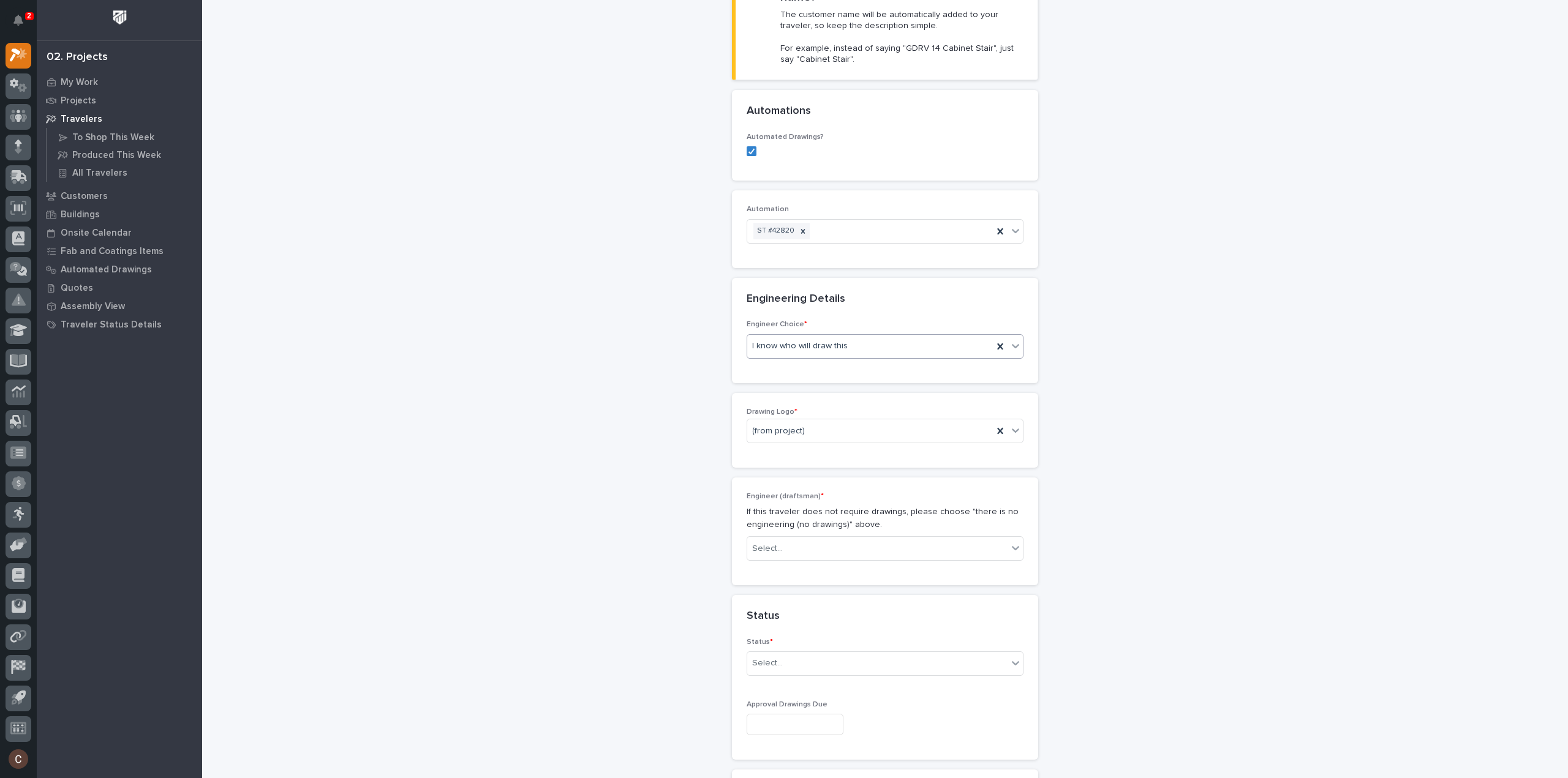
scroll to position [371, 0]
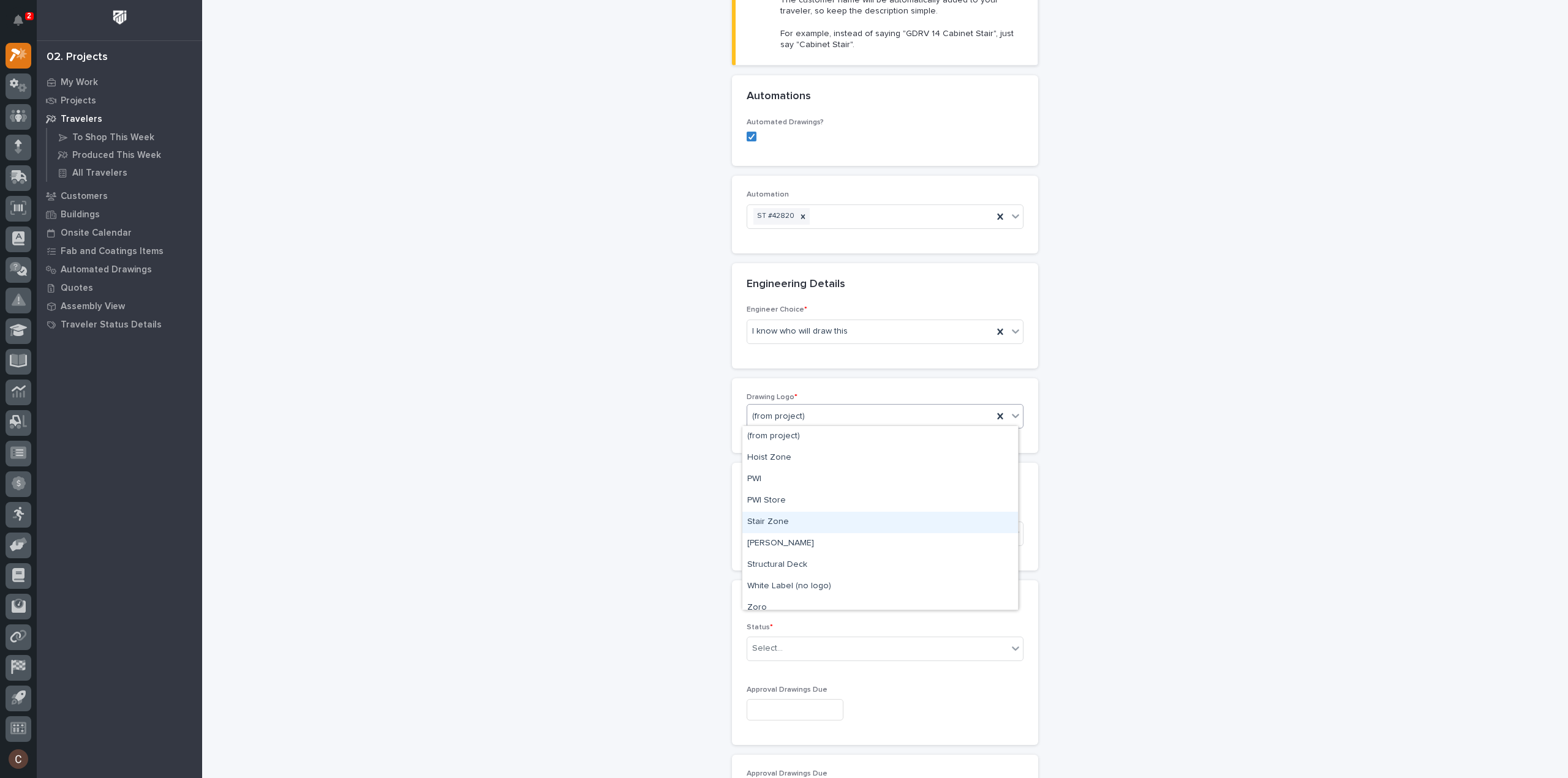
click at [797, 512] on div "Stair Zone" at bounding box center [880, 522] width 276 height 21
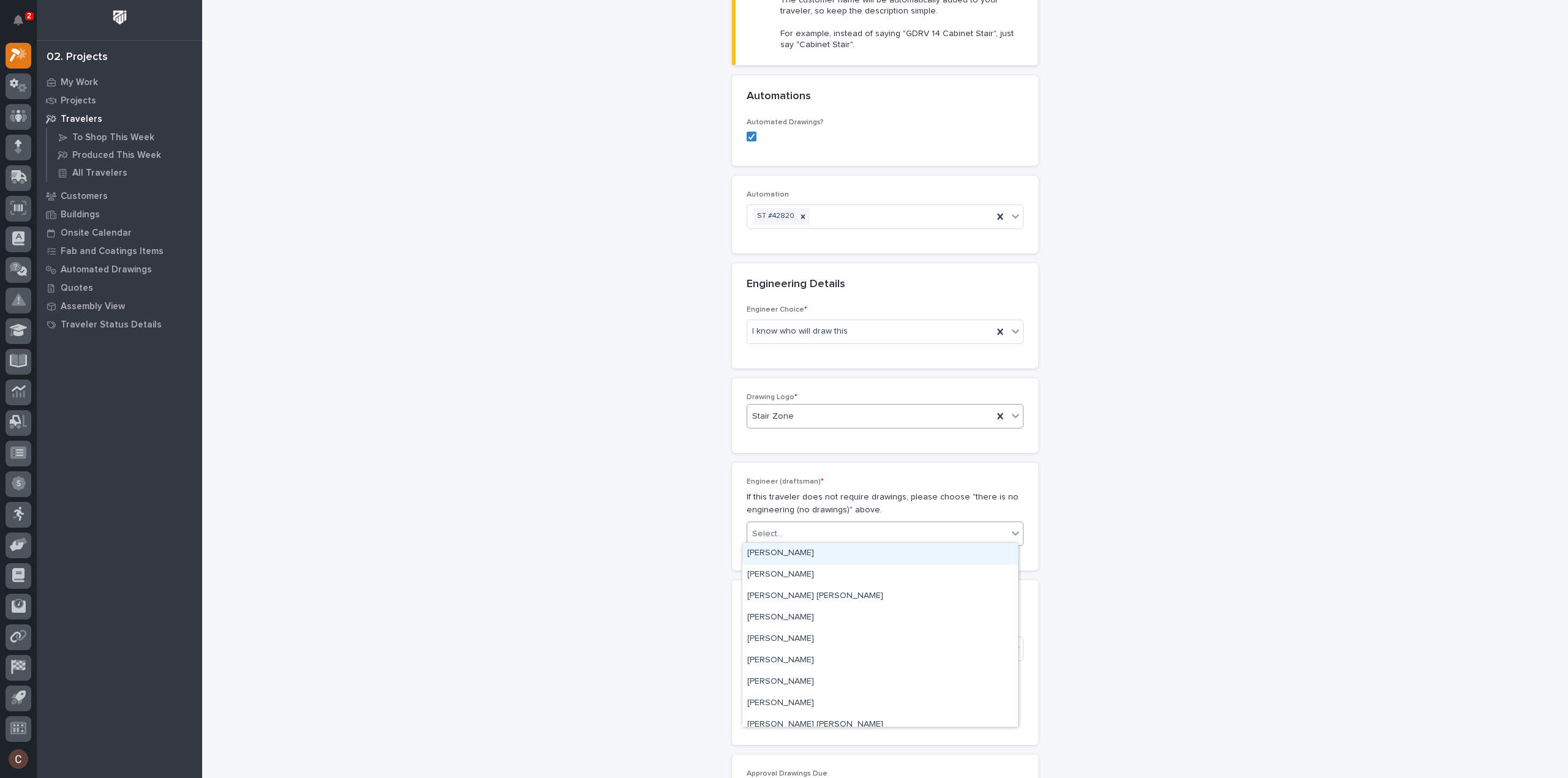
click at [801, 531] on div "Select..." at bounding box center [878, 534] width 261 height 20
type input "***"
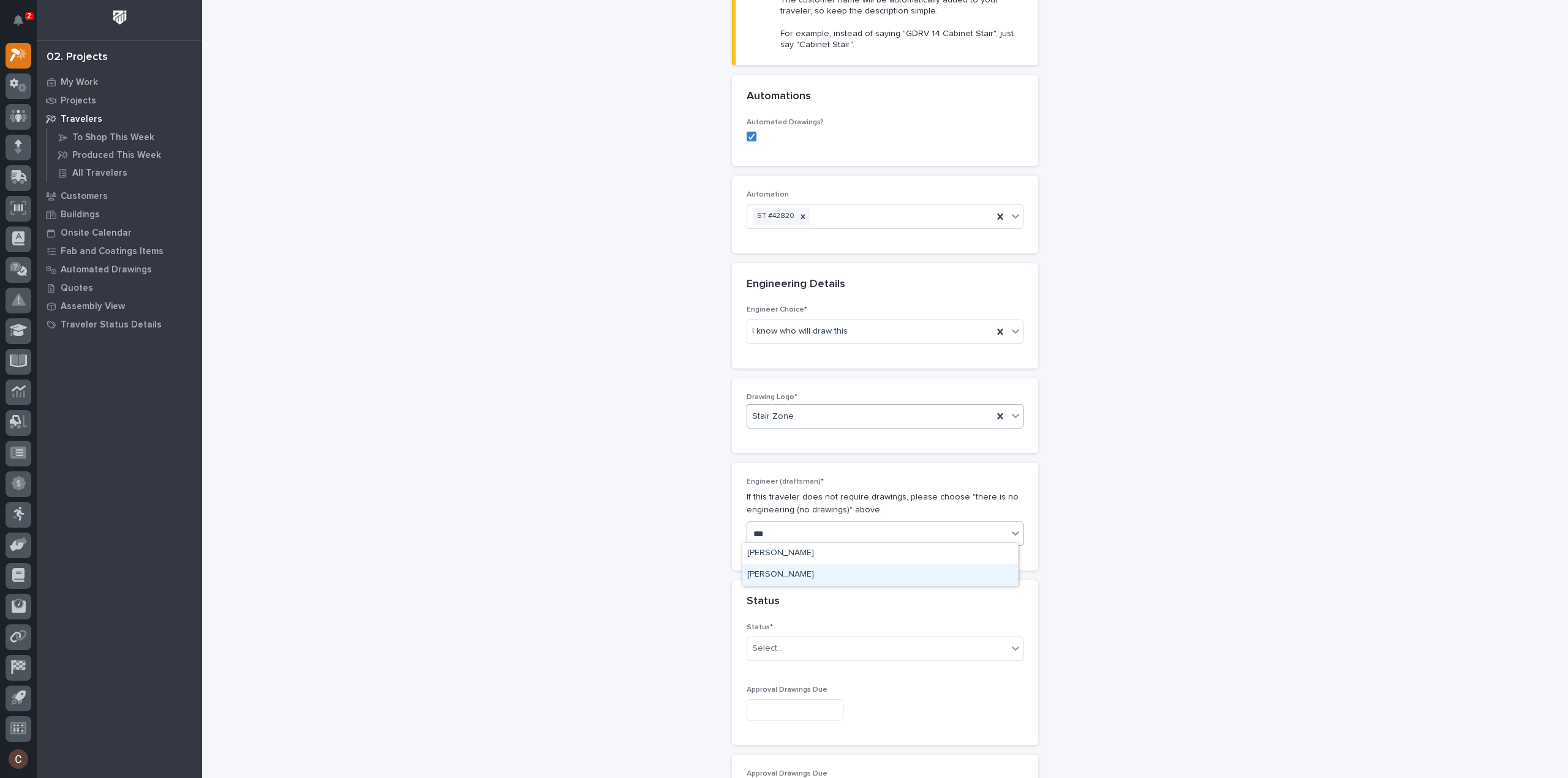
click at [806, 574] on div "[PERSON_NAME]" at bounding box center [880, 575] width 276 height 21
click at [797, 648] on div "Select..." at bounding box center [878, 648] width 261 height 20
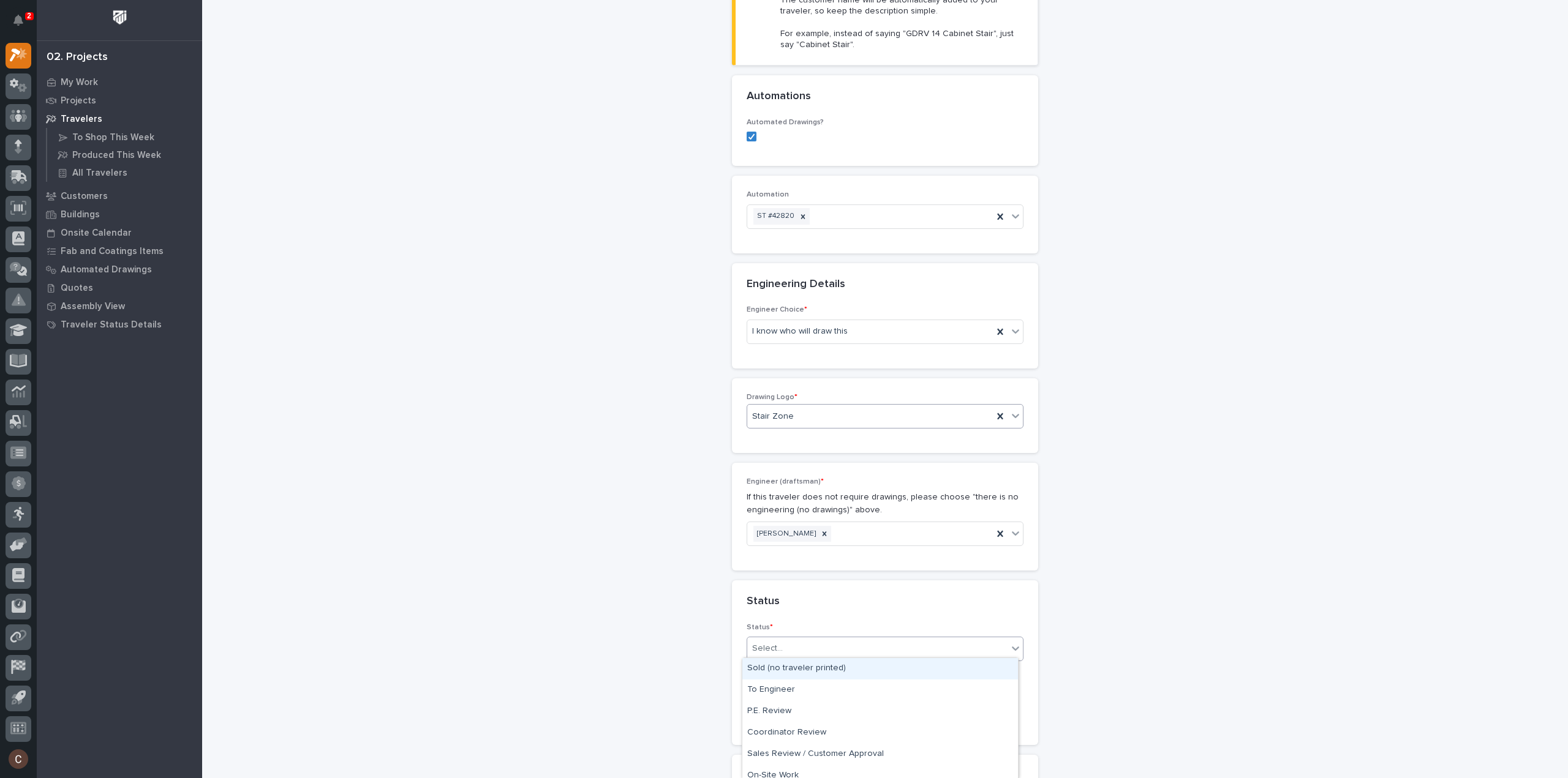
click at [788, 669] on div "Sold (no traveler printed)" at bounding box center [880, 668] width 276 height 21
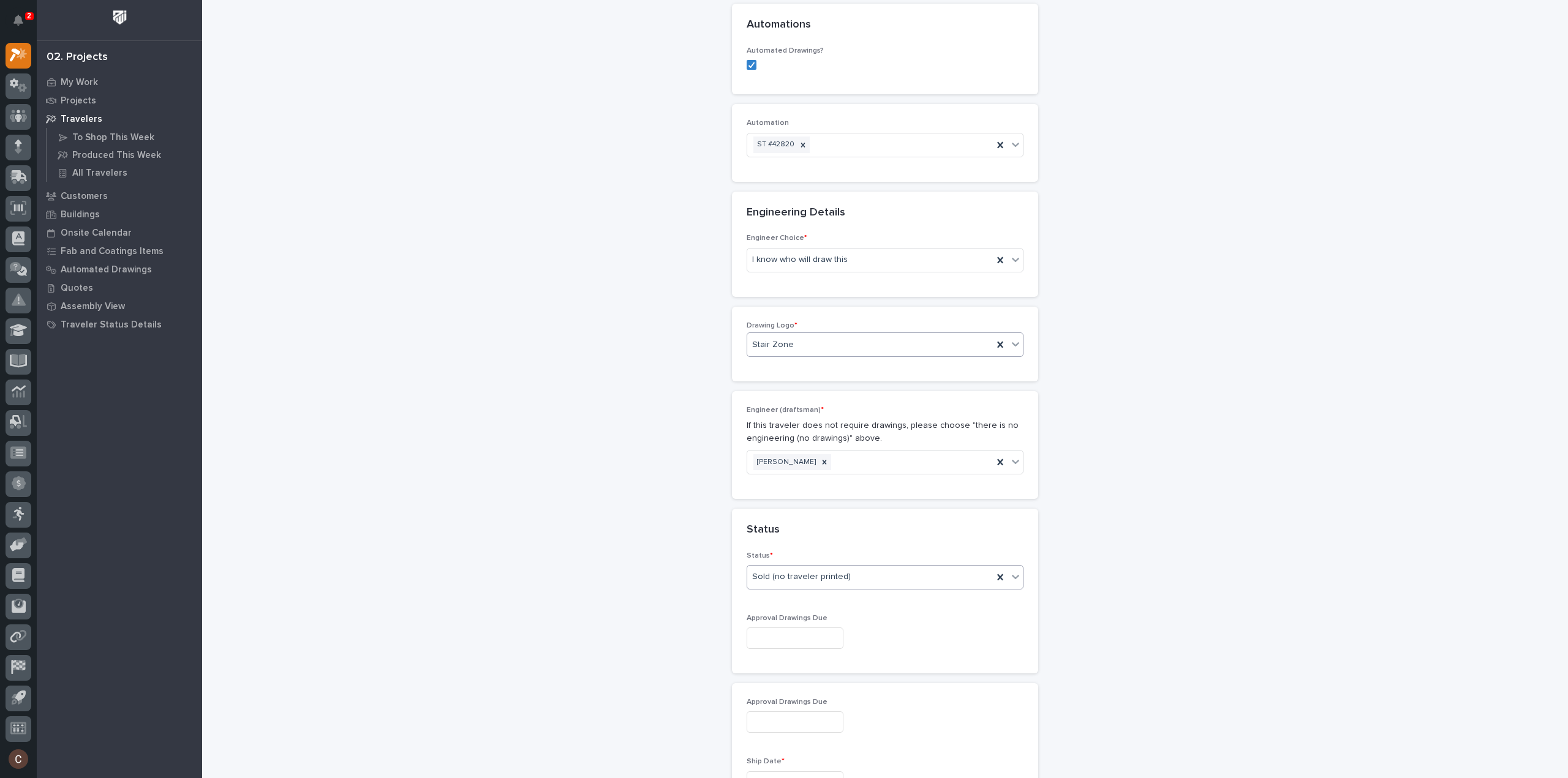
scroll to position [555, 0]
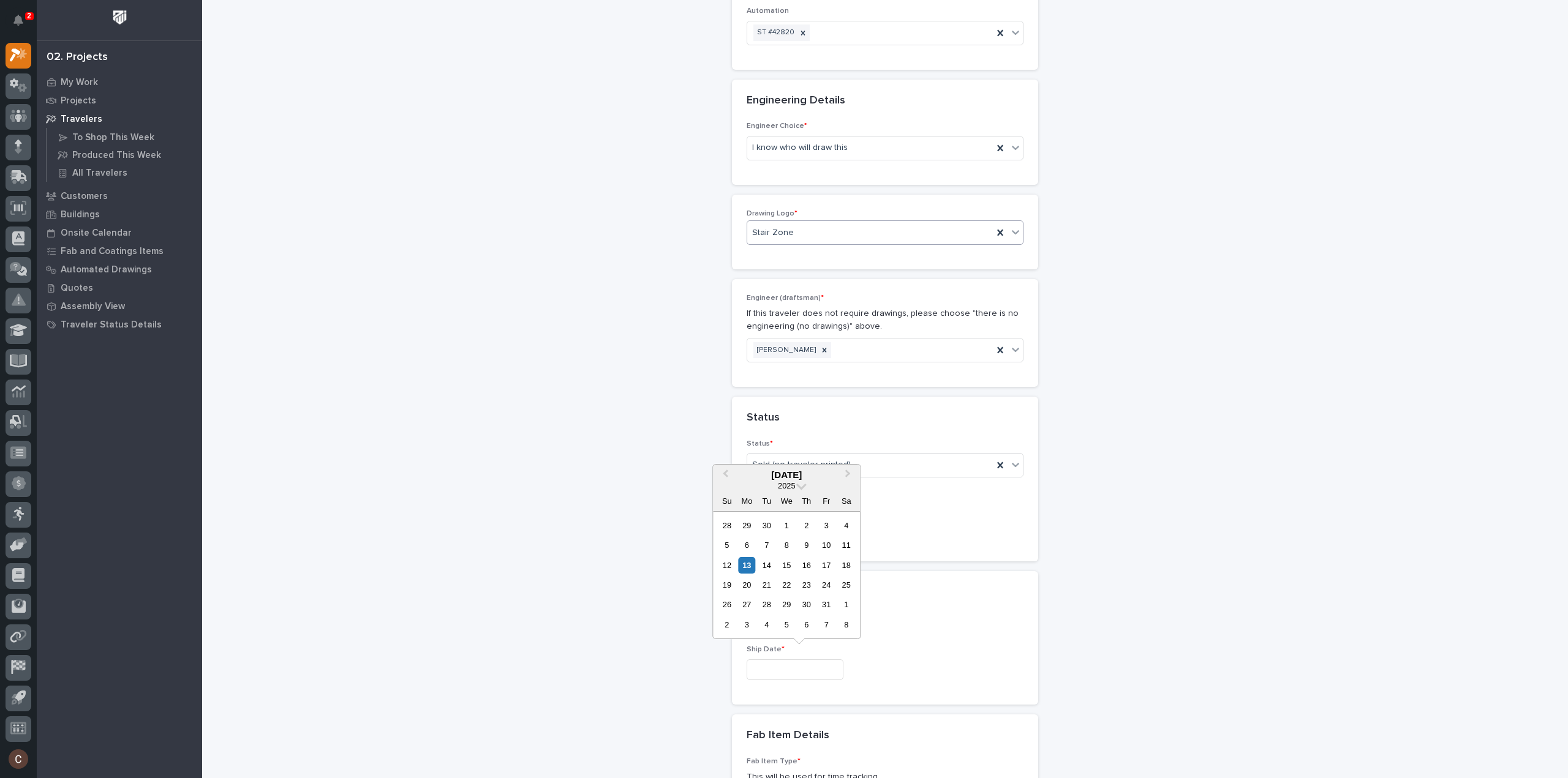
click at [807, 673] on input "text" at bounding box center [795, 670] width 97 height 21
click at [850, 475] on button "Next Month" at bounding box center [849, 476] width 20 height 20
click at [826, 583] on div "21" at bounding box center [826, 585] width 16 height 16
type input "**********"
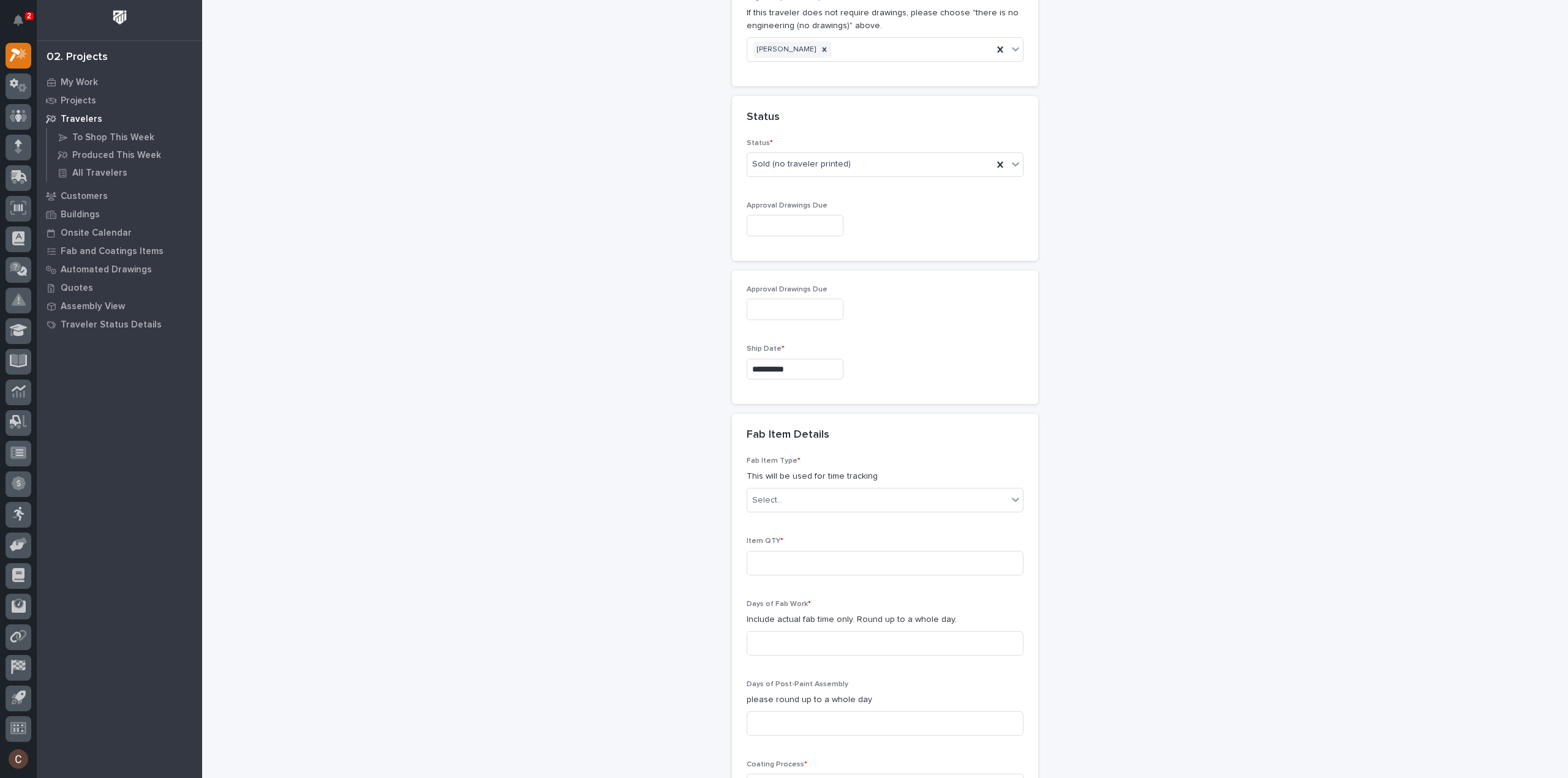
scroll to position [861, 0]
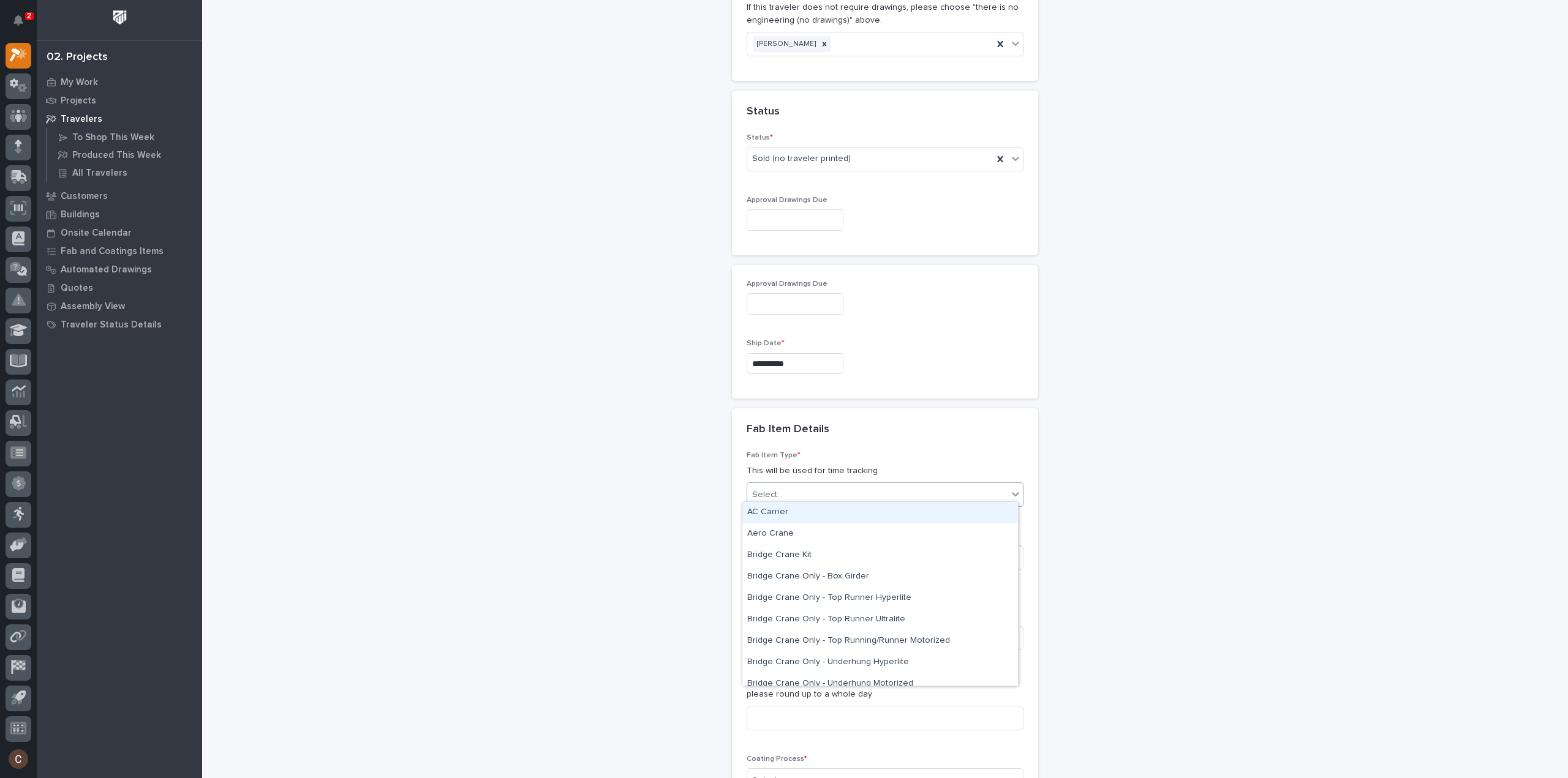
click at [818, 491] on div "Select..." at bounding box center [878, 495] width 261 height 20
type input "****"
click at [817, 511] on div "Stairway - (straight)" at bounding box center [880, 513] width 276 height 21
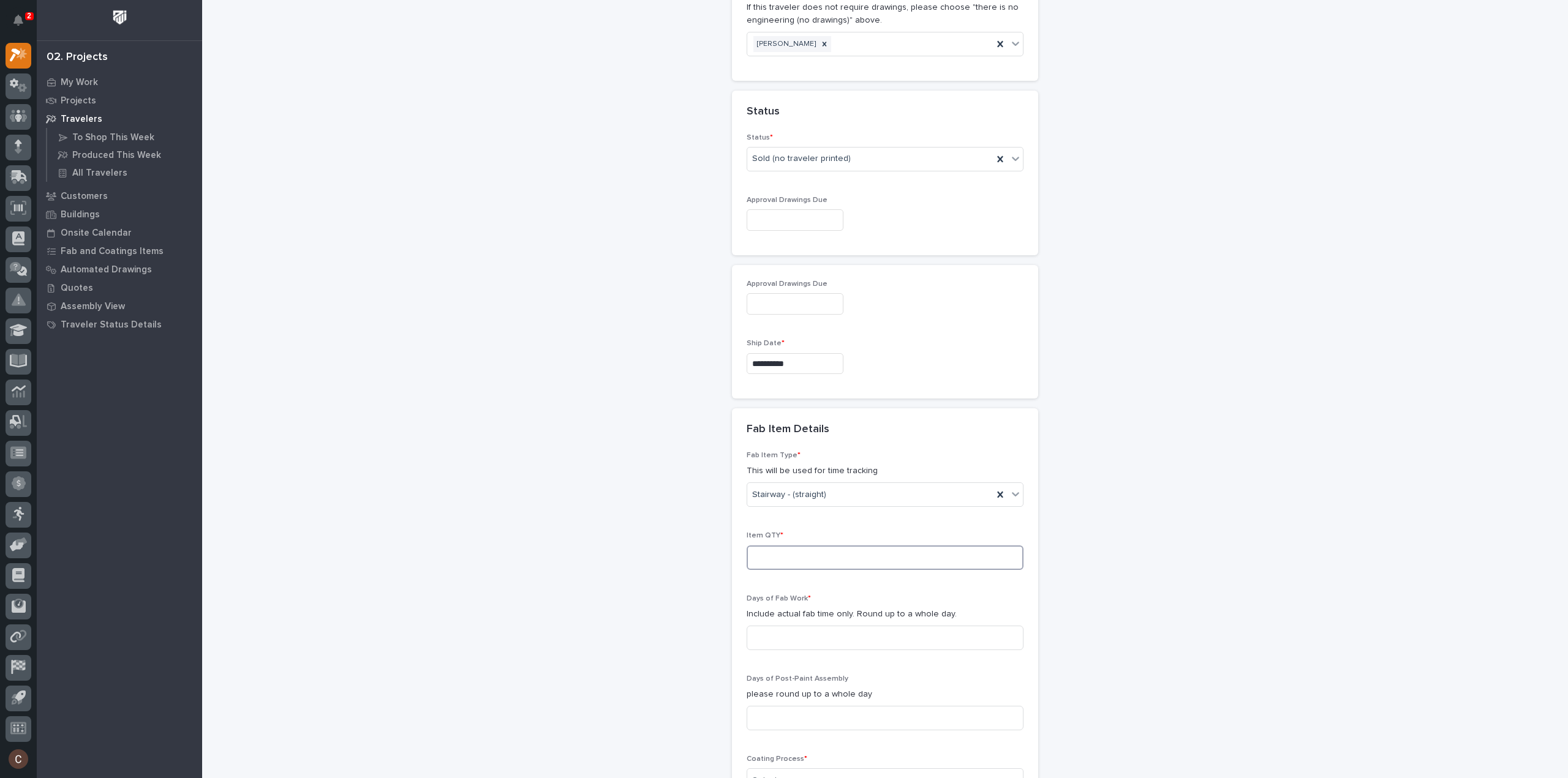
click at [821, 549] on input at bounding box center [885, 558] width 277 height 25
type input "1"
click at [812, 633] on input at bounding box center [885, 638] width 277 height 25
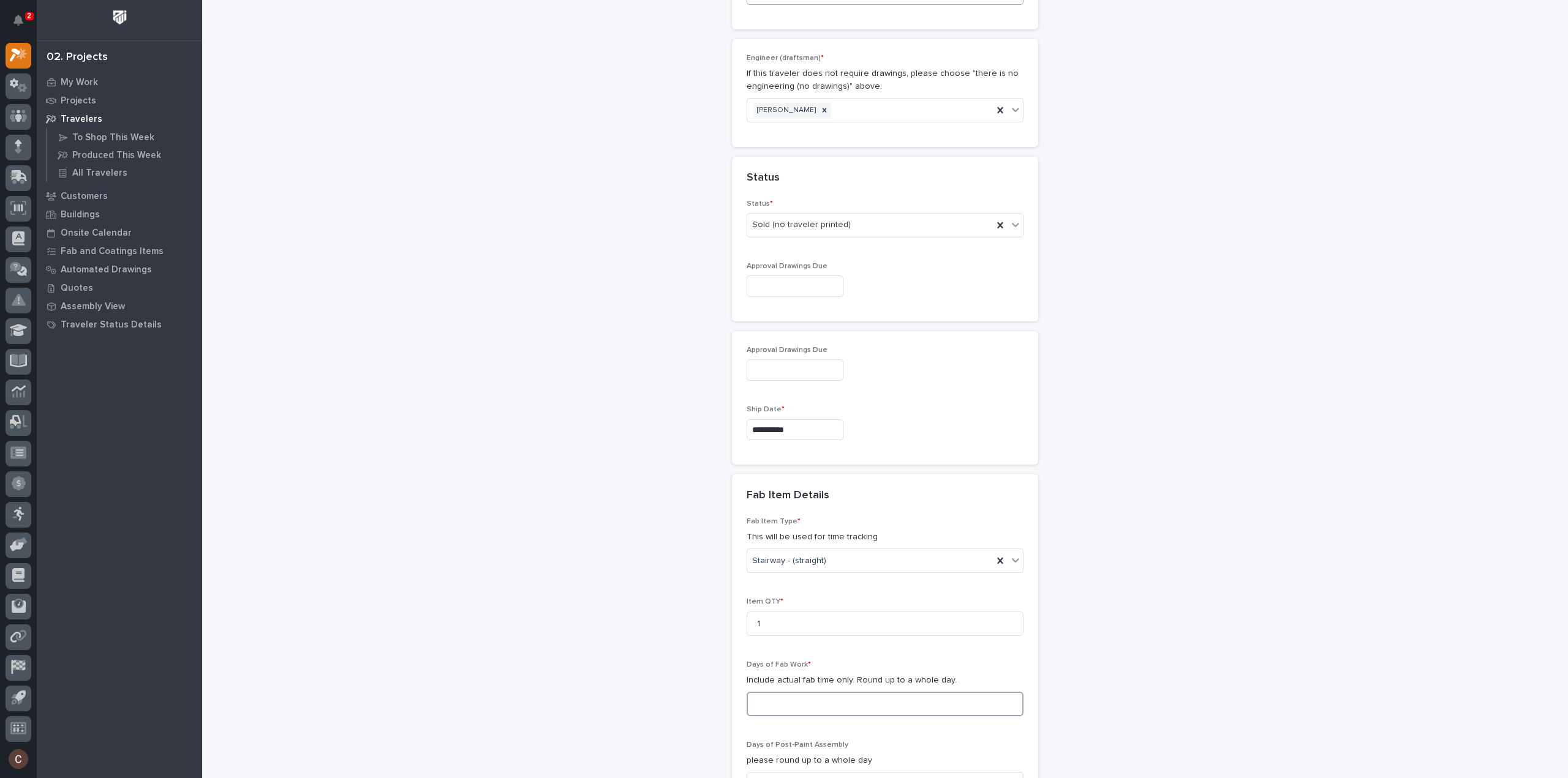
scroll to position [1106, 0]
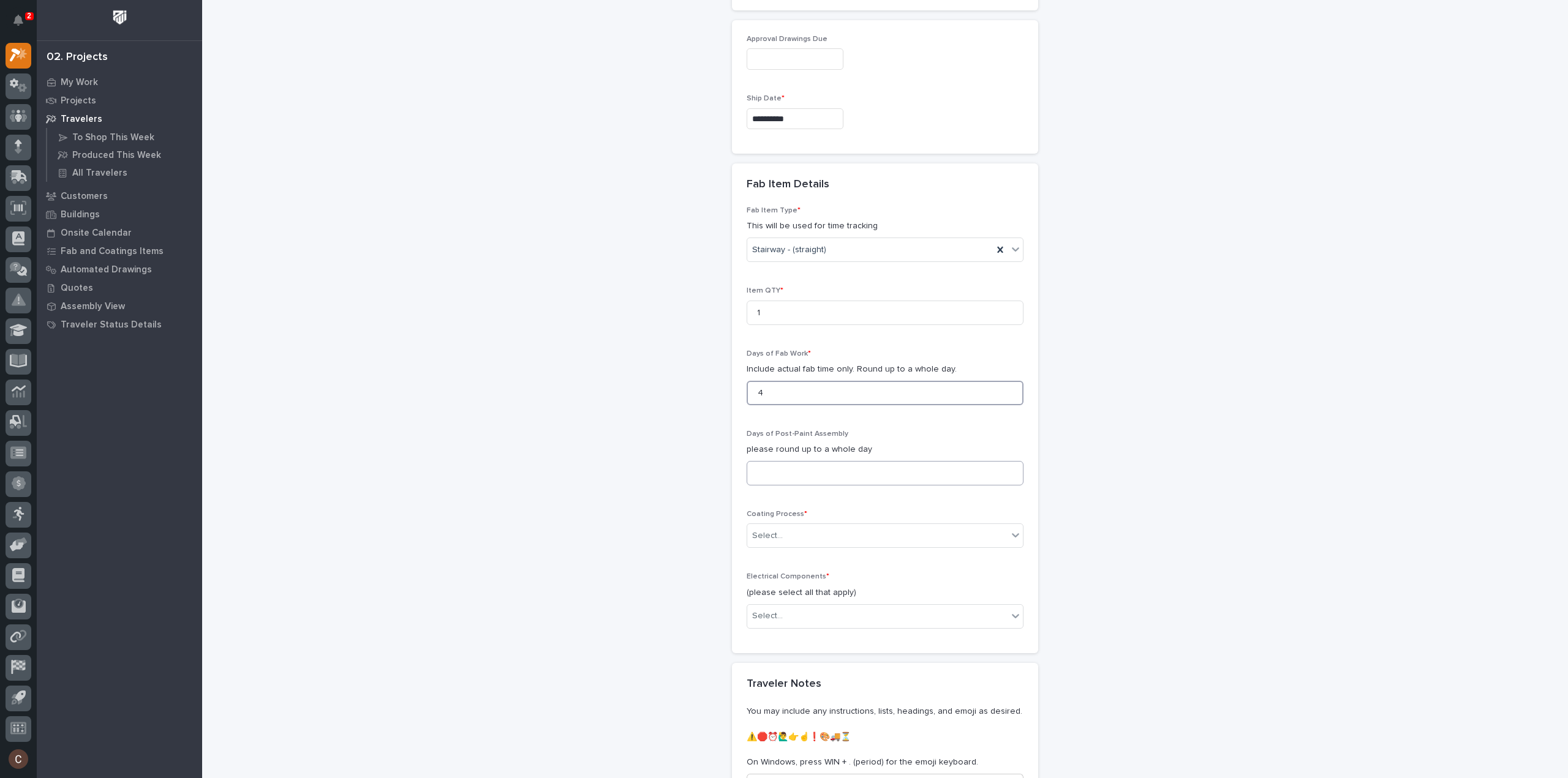
type input "4"
type input "0"
click at [817, 530] on div "Select..." at bounding box center [878, 535] width 261 height 20
click at [801, 572] on div "In-House Paint/Powder" at bounding box center [880, 575] width 276 height 21
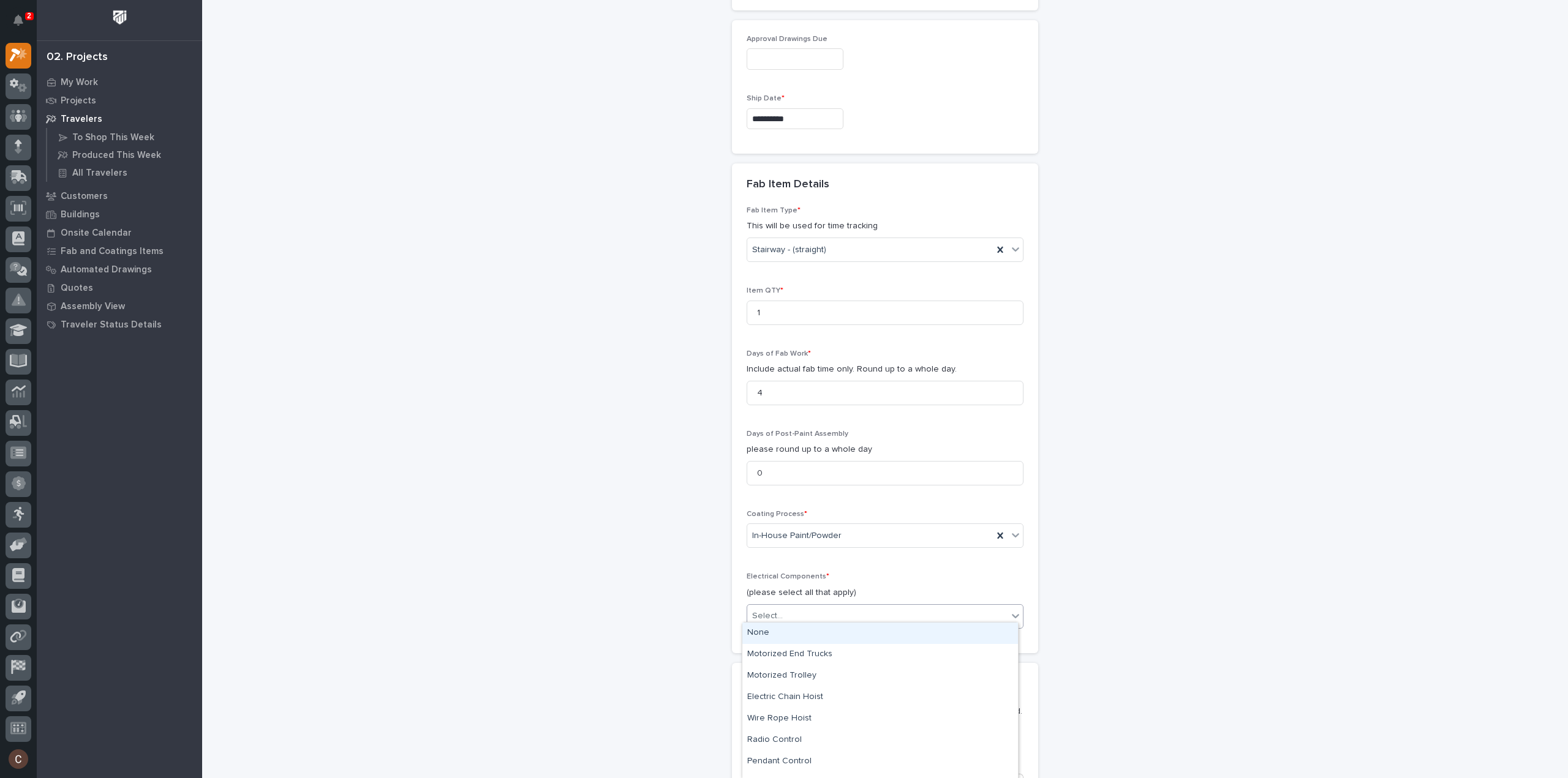
click at [795, 606] on div "Select..." at bounding box center [878, 616] width 261 height 20
click at [782, 630] on div "None" at bounding box center [880, 633] width 276 height 21
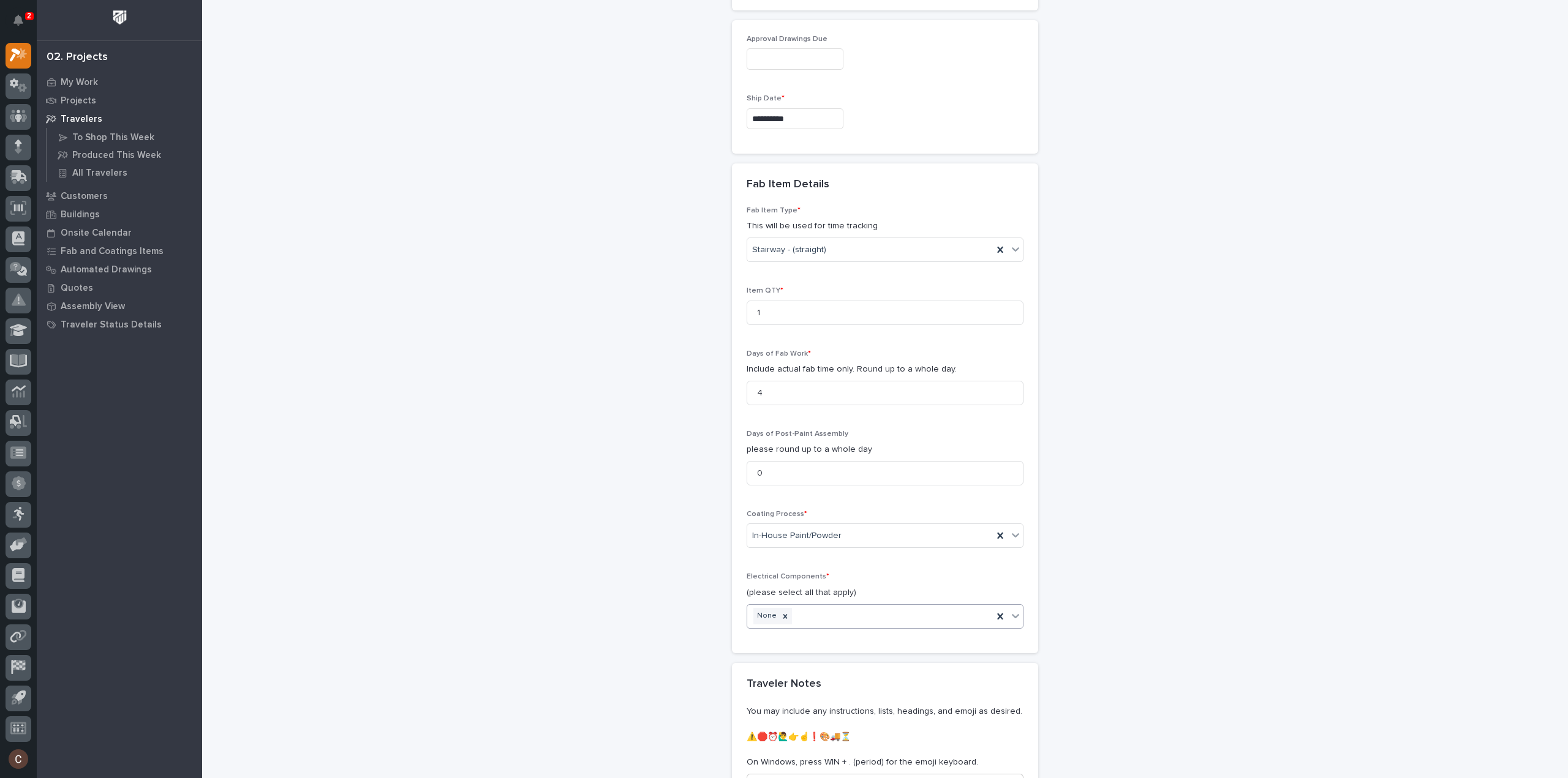
scroll to position [1339, 0]
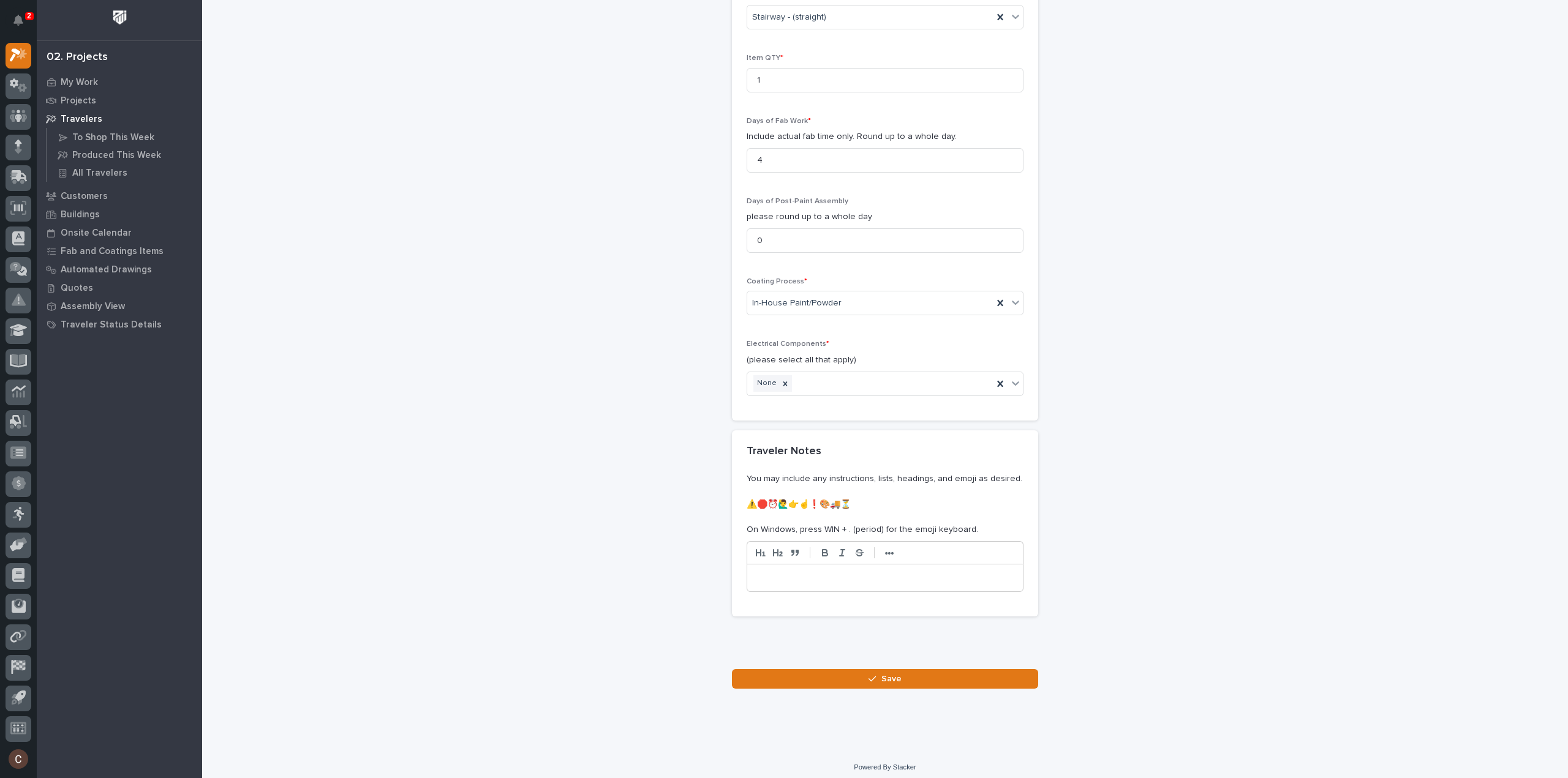
click at [815, 659] on div at bounding box center [885, 654] width 306 height 31
click at [817, 670] on button "Save" at bounding box center [885, 679] width 306 height 20
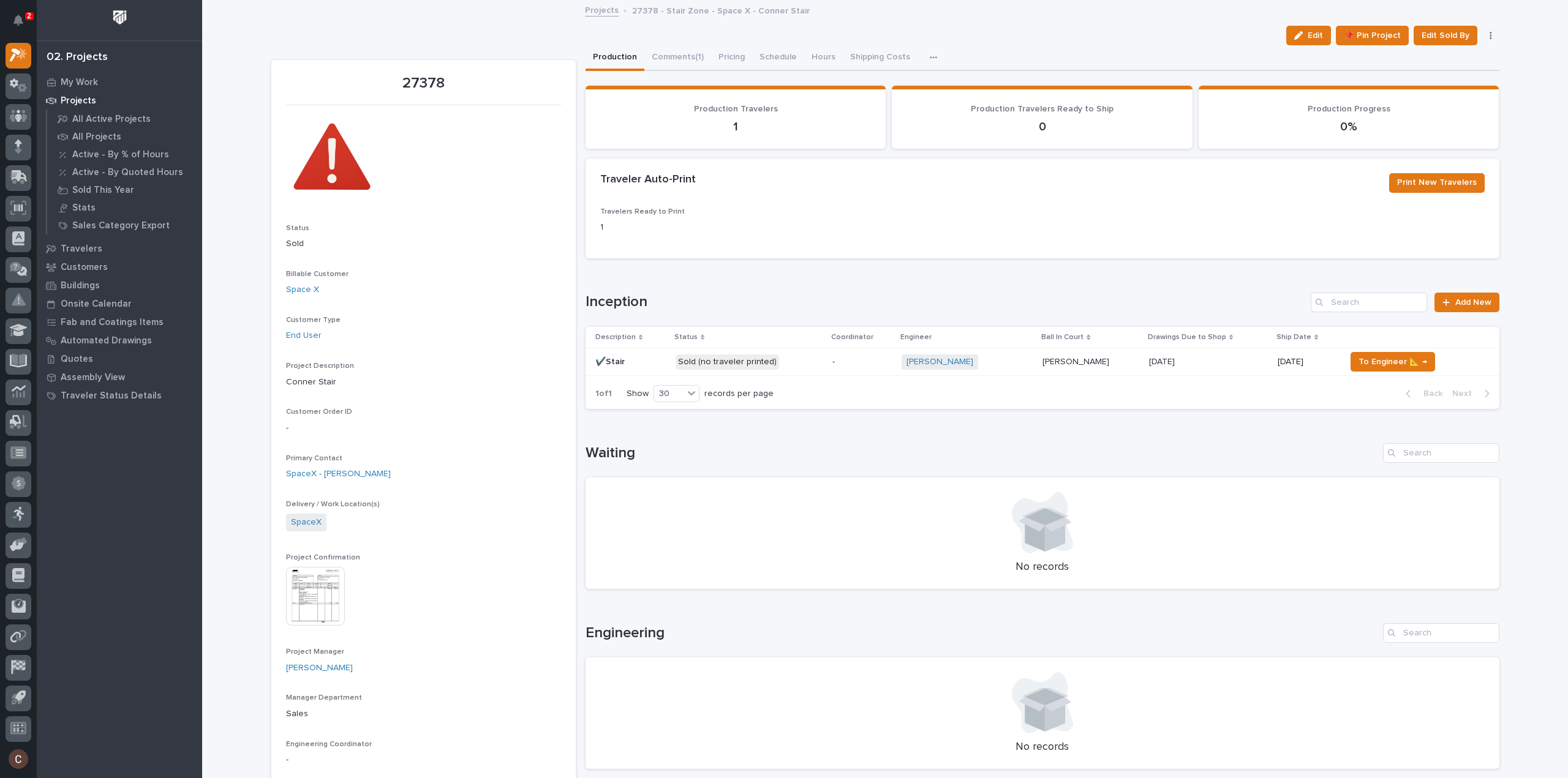
click at [1211, 370] on div "11/04/2025 11/04/2025" at bounding box center [1208, 362] width 119 height 20
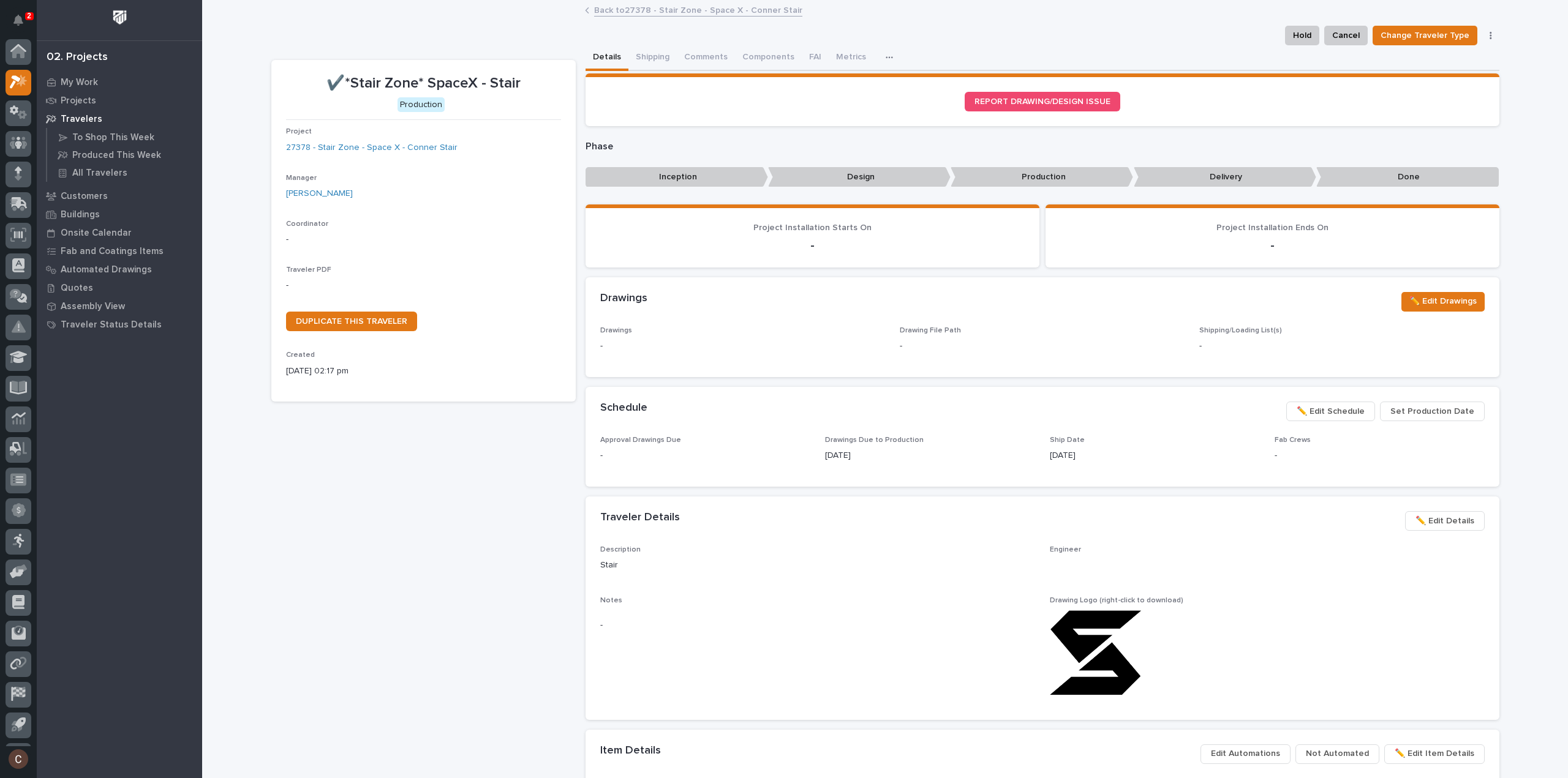
scroll to position [27, 0]
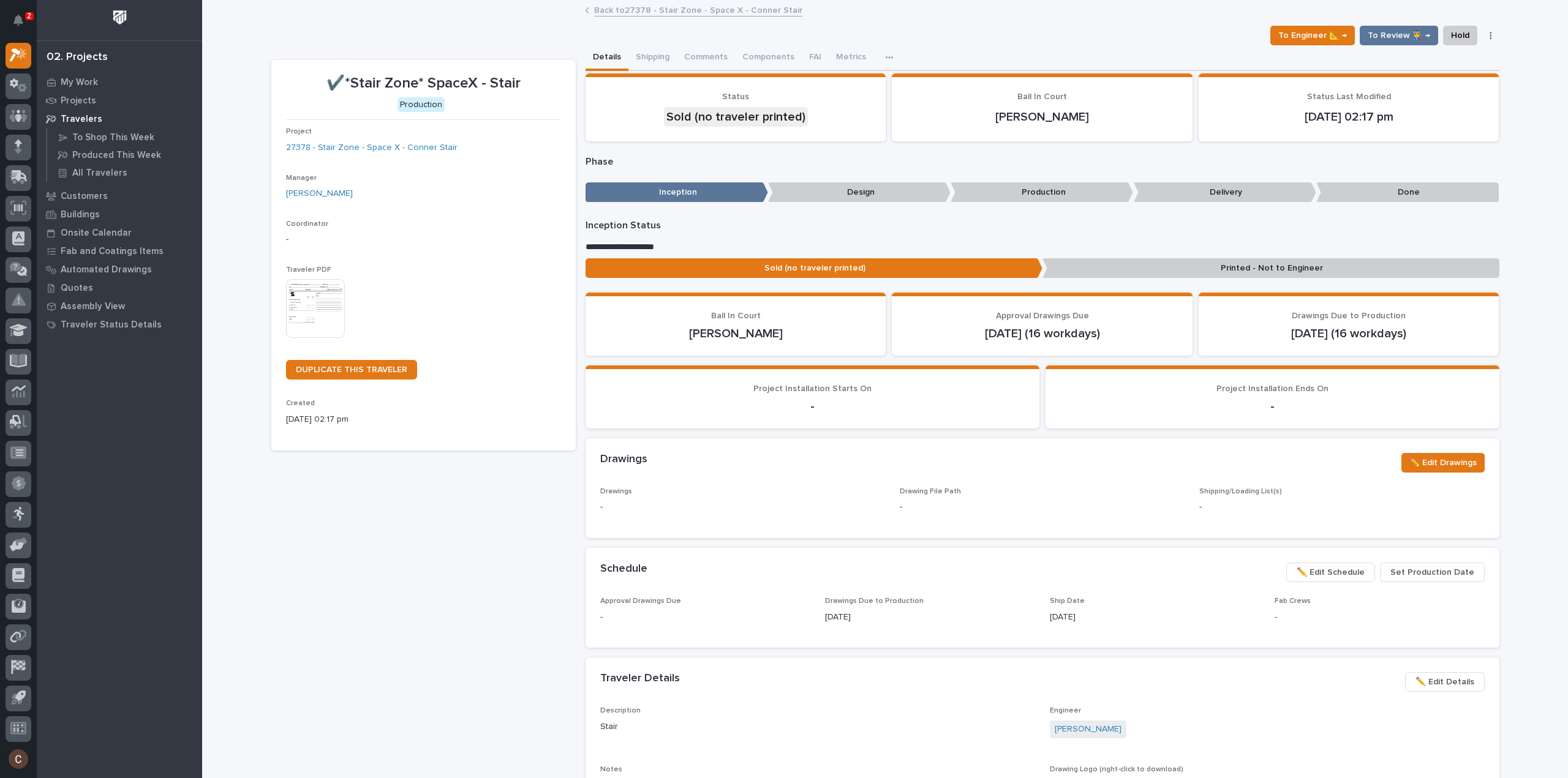
click at [337, 298] on img at bounding box center [315, 308] width 59 height 59
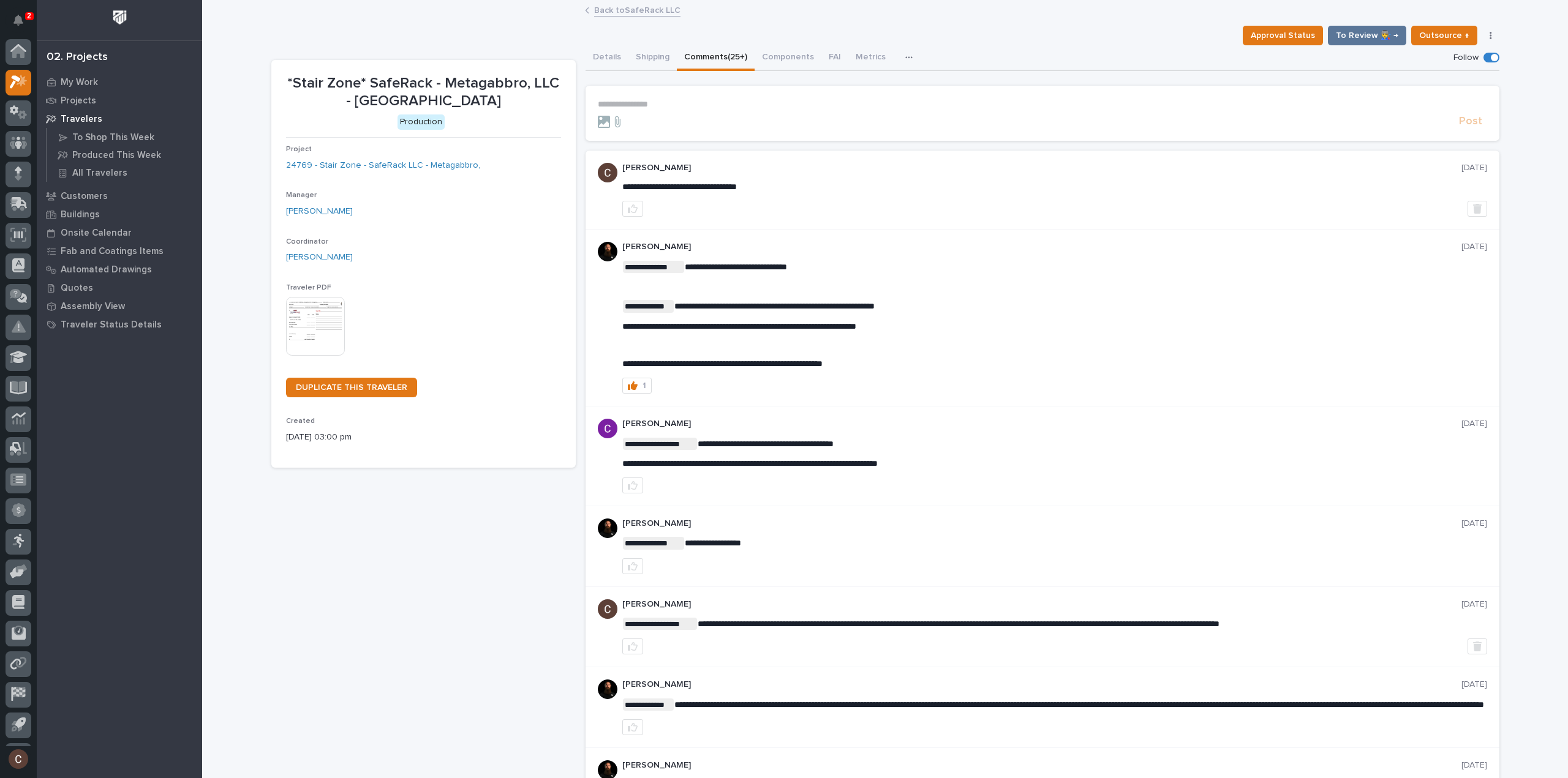
scroll to position [27, 0]
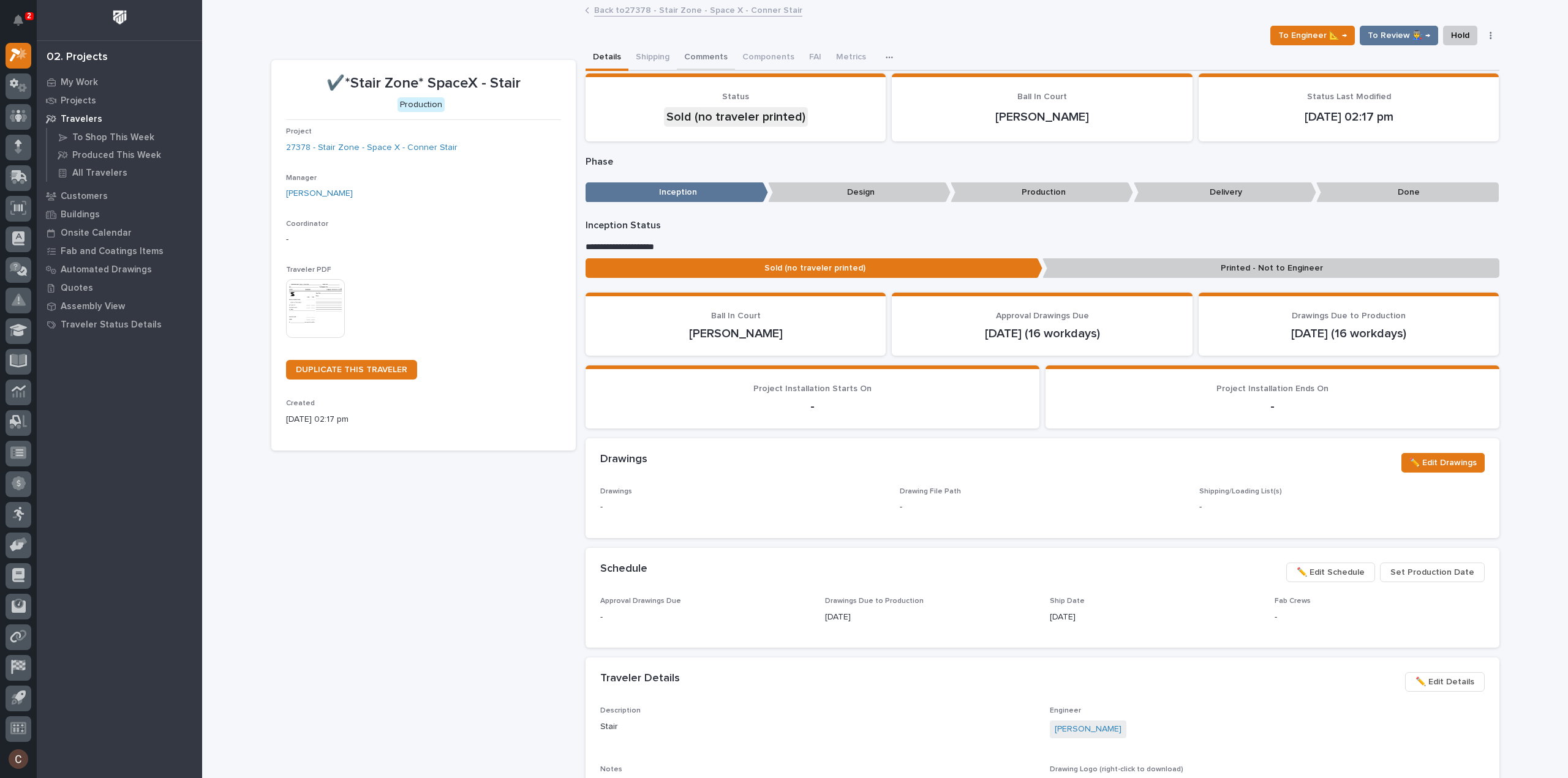
click at [690, 59] on button "Comments" at bounding box center [705, 58] width 58 height 26
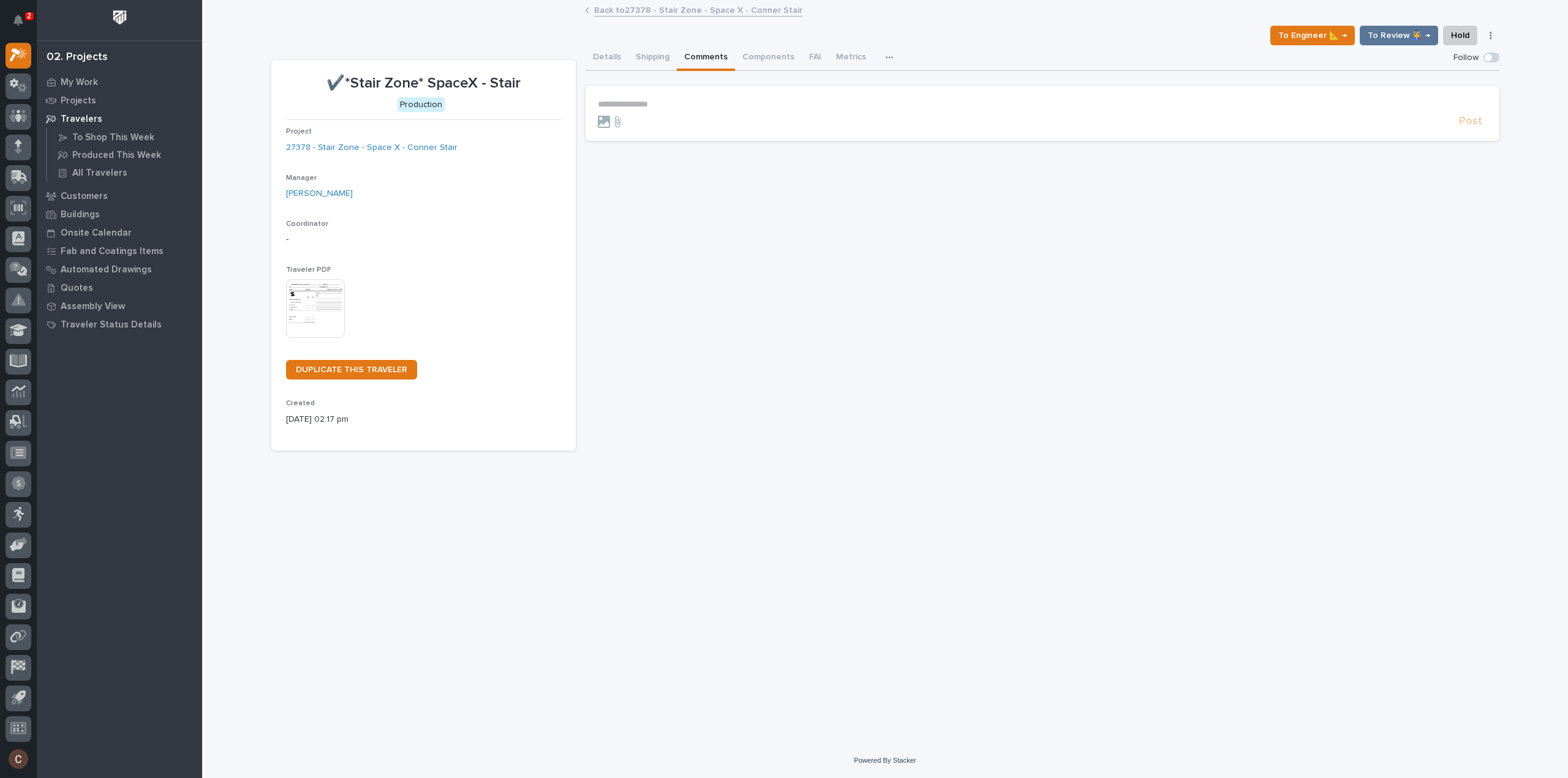
click at [719, 108] on p "**********" at bounding box center [1042, 104] width 889 height 10
click at [1478, 121] on span "Post" at bounding box center [1471, 125] width 23 height 14
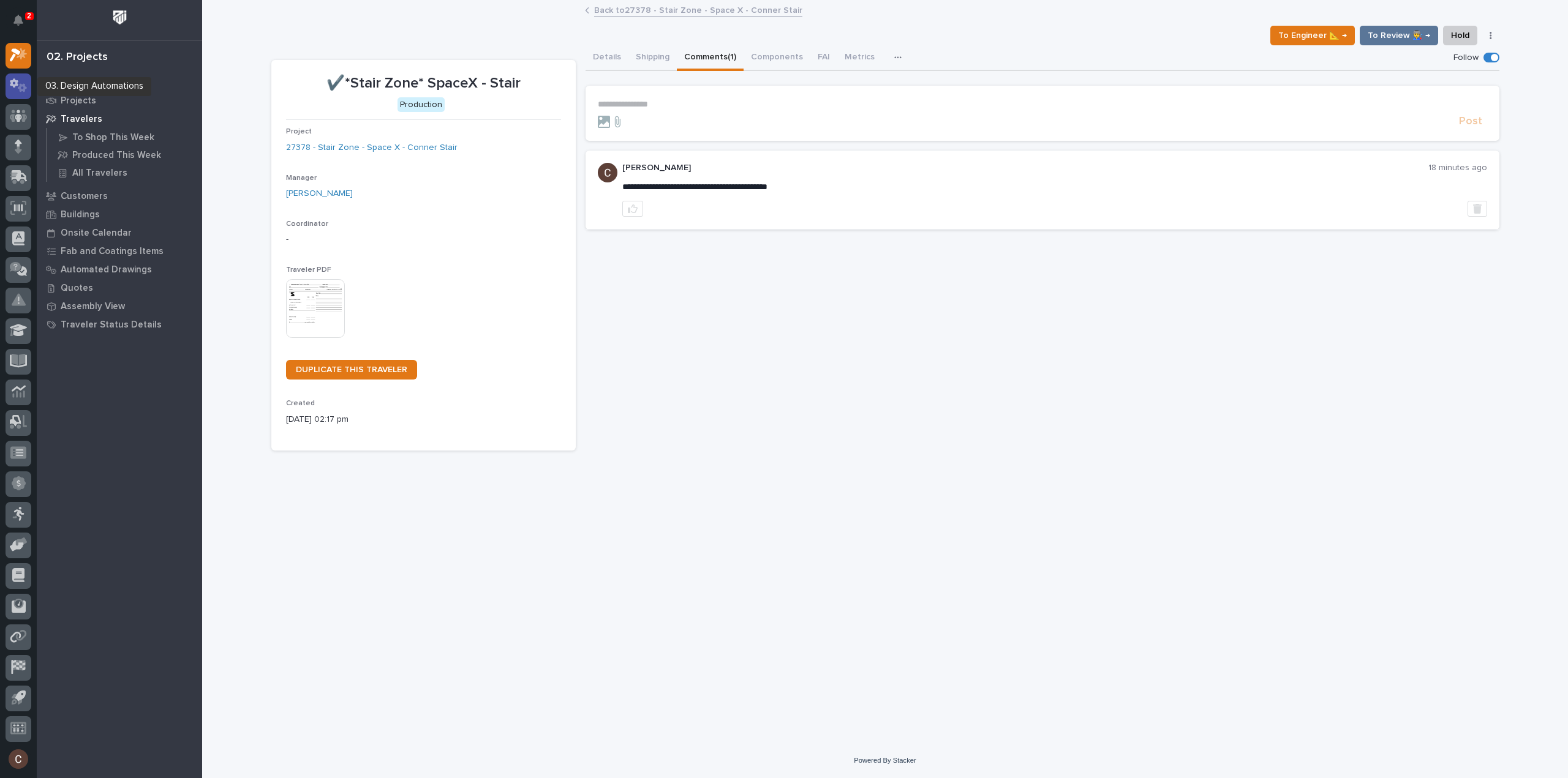
click at [14, 90] on icon at bounding box center [19, 85] width 18 height 14
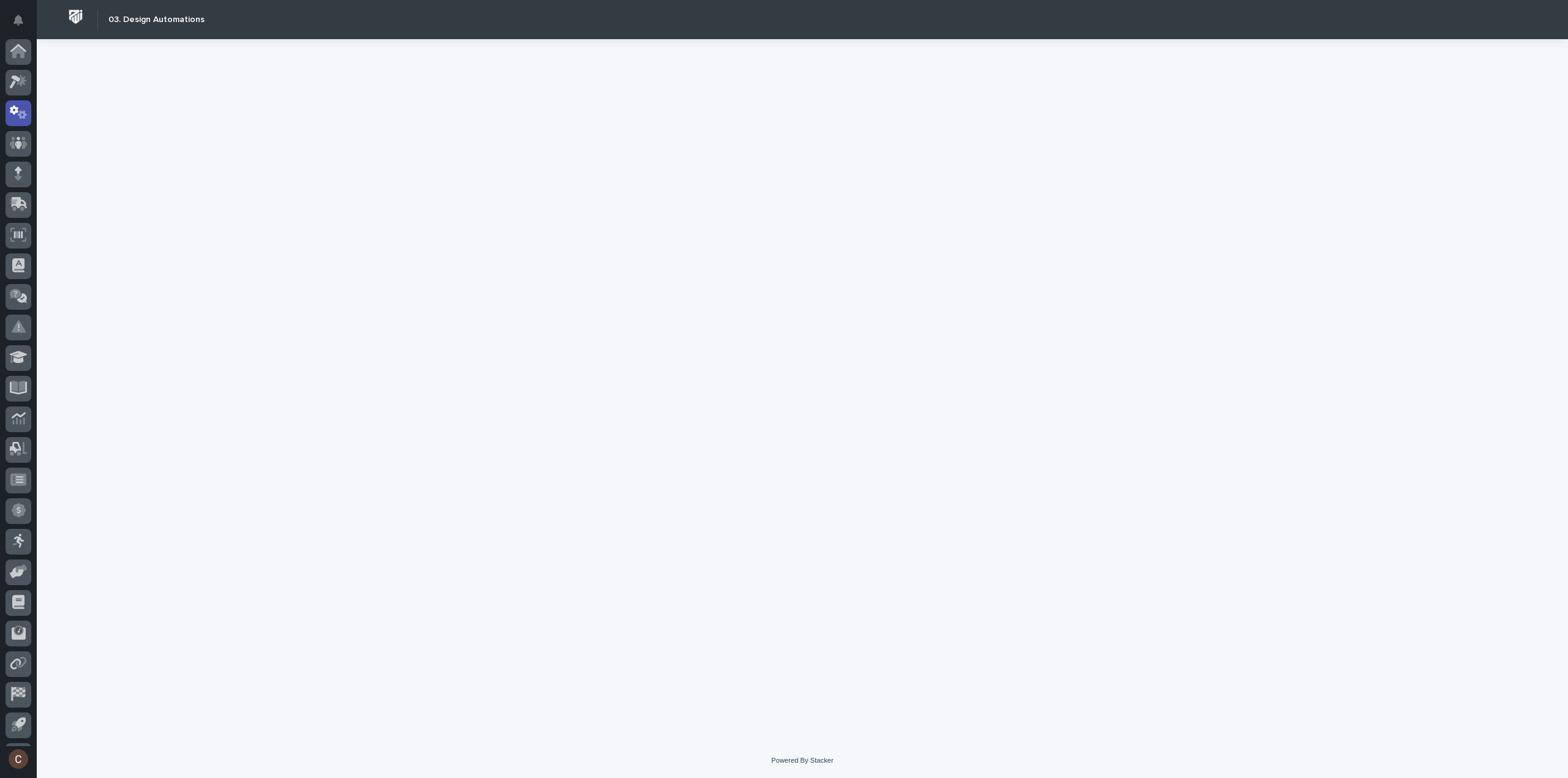
click at [22, 75] on icon at bounding box center [21, 81] width 10 height 12
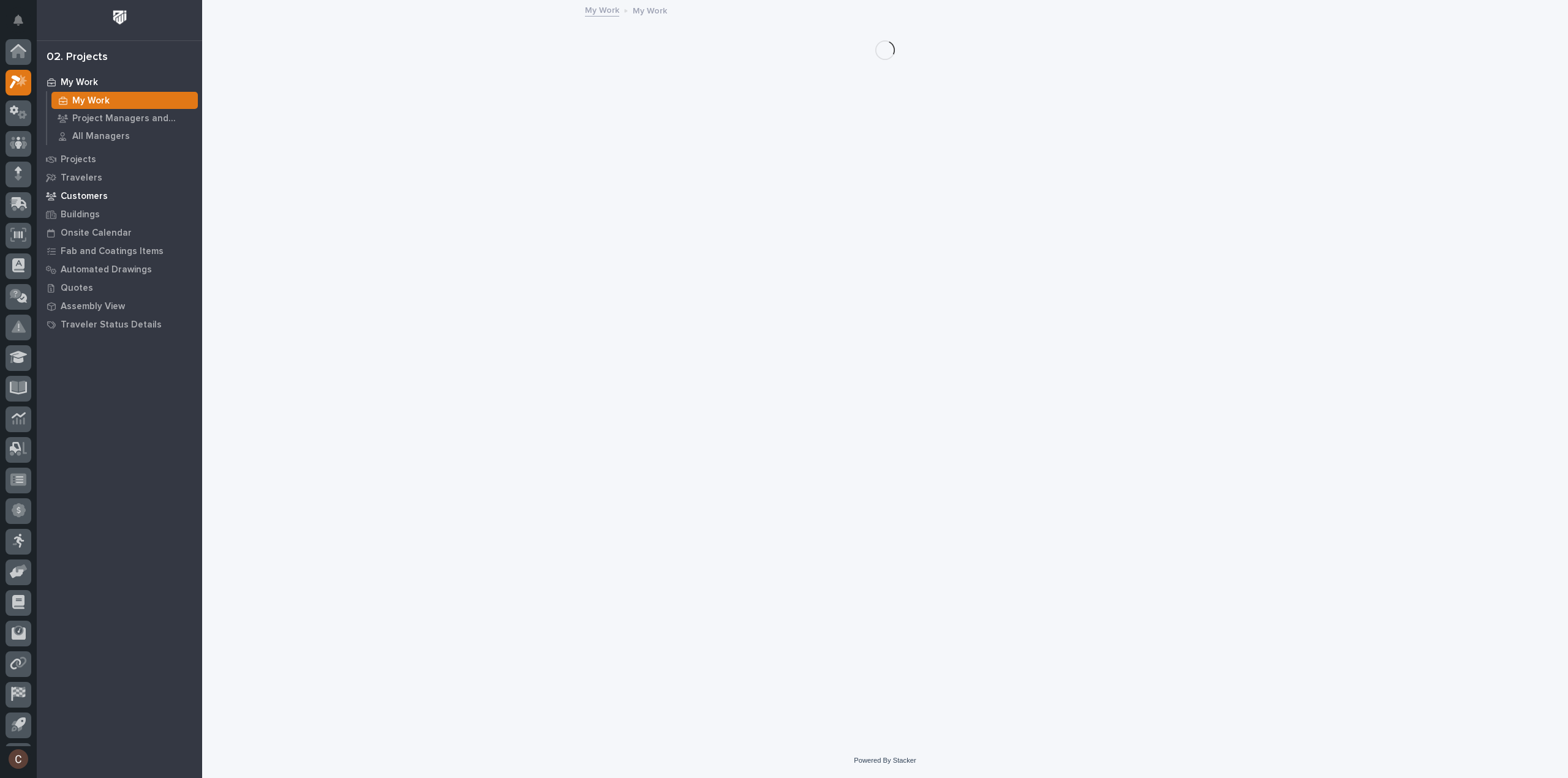
scroll to position [27, 0]
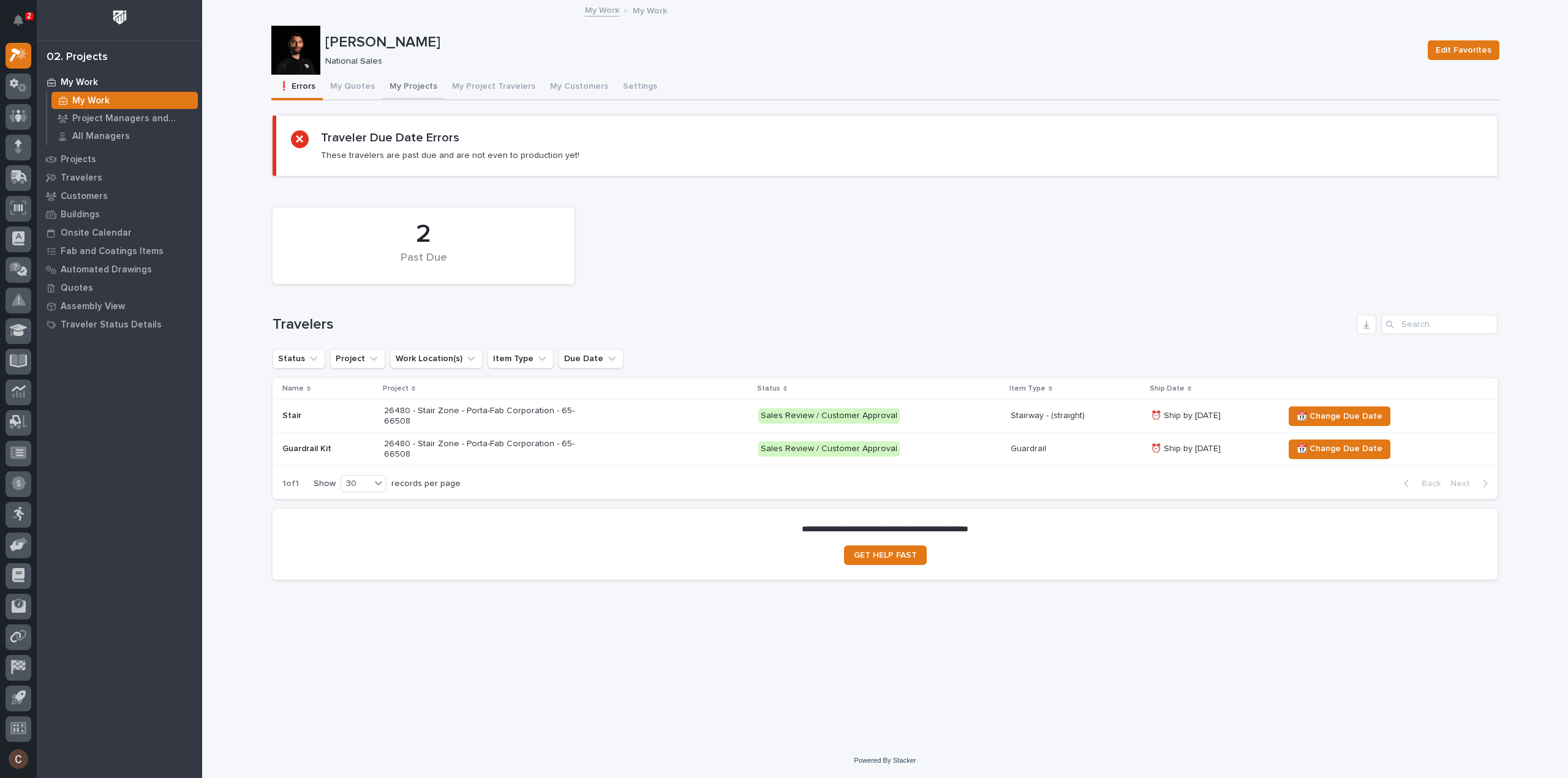
click at [421, 85] on button "My Projects" at bounding box center [413, 88] width 62 height 26
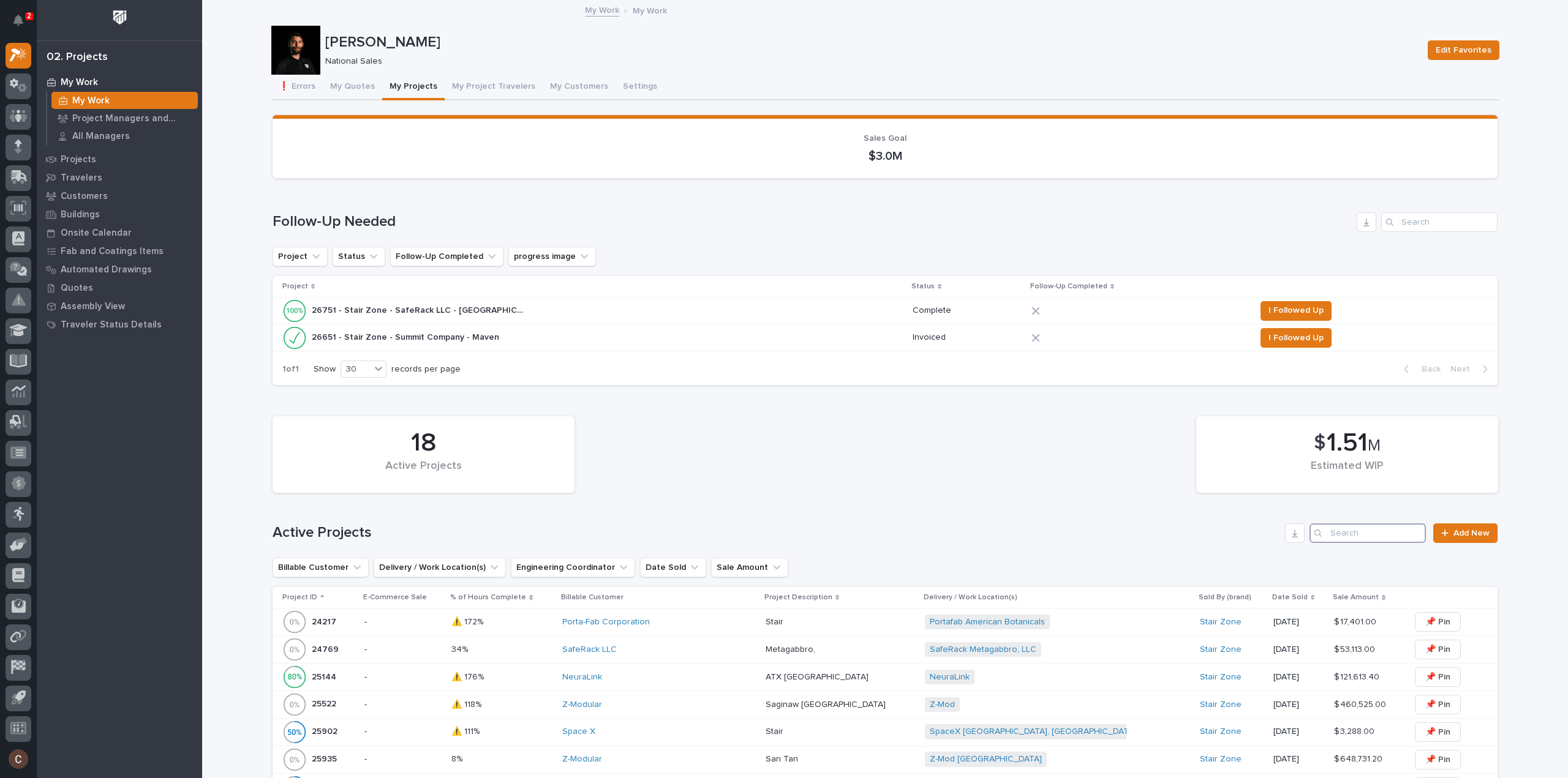
click at [1355, 534] on input "Search" at bounding box center [1368, 533] width 117 height 20
type input "26491"
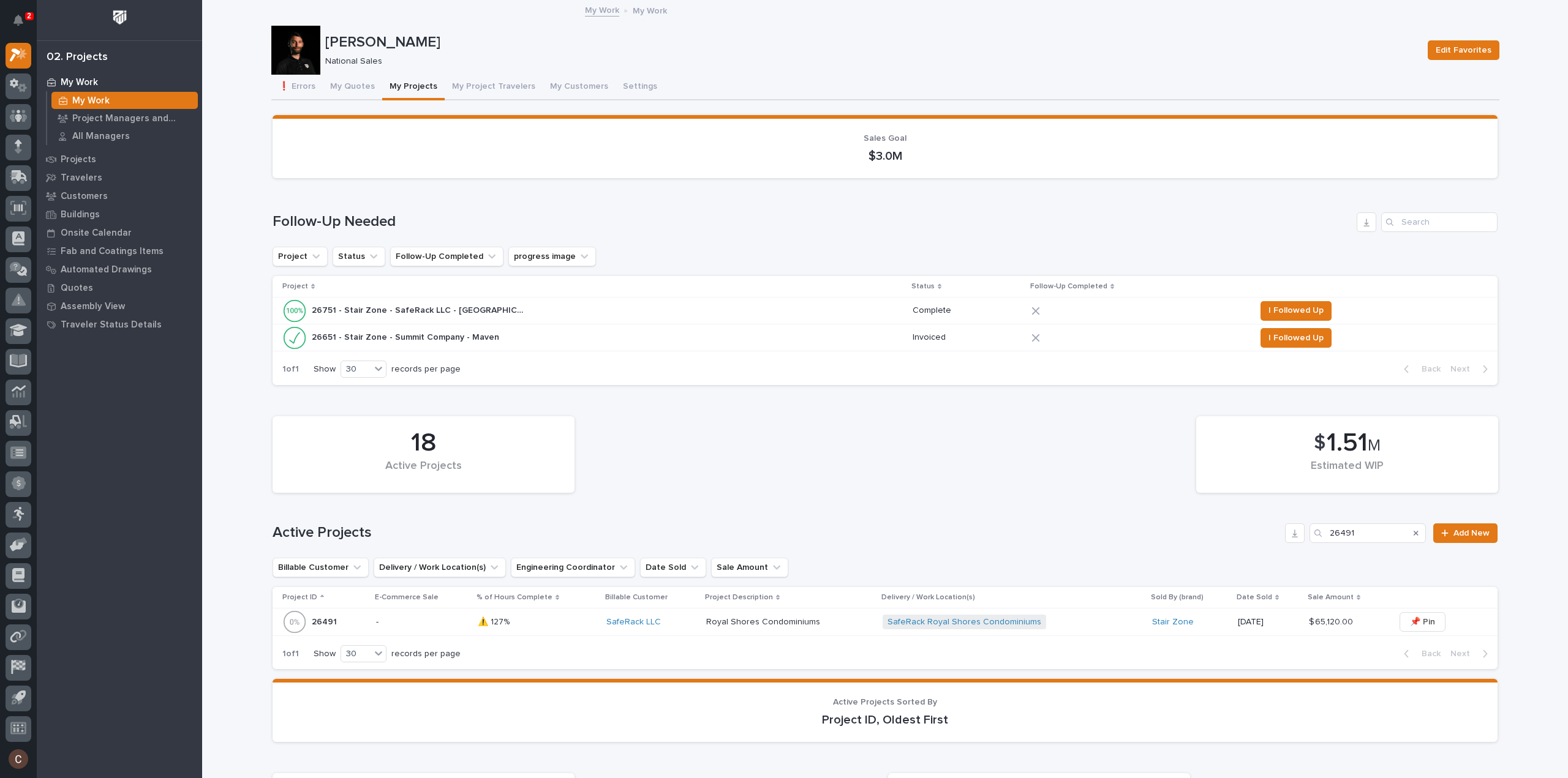
click at [765, 470] on div "18 Active Projects $ 1.51 M Estimated WIP" at bounding box center [885, 455] width 1237 height 89
click at [539, 442] on div "18" at bounding box center [424, 443] width 261 height 31
click at [821, 504] on div "18 Active Projects $ 1.51 M Estimated WIP Active Projects 26491 Add New Billabl…" at bounding box center [885, 540] width 1225 height 260
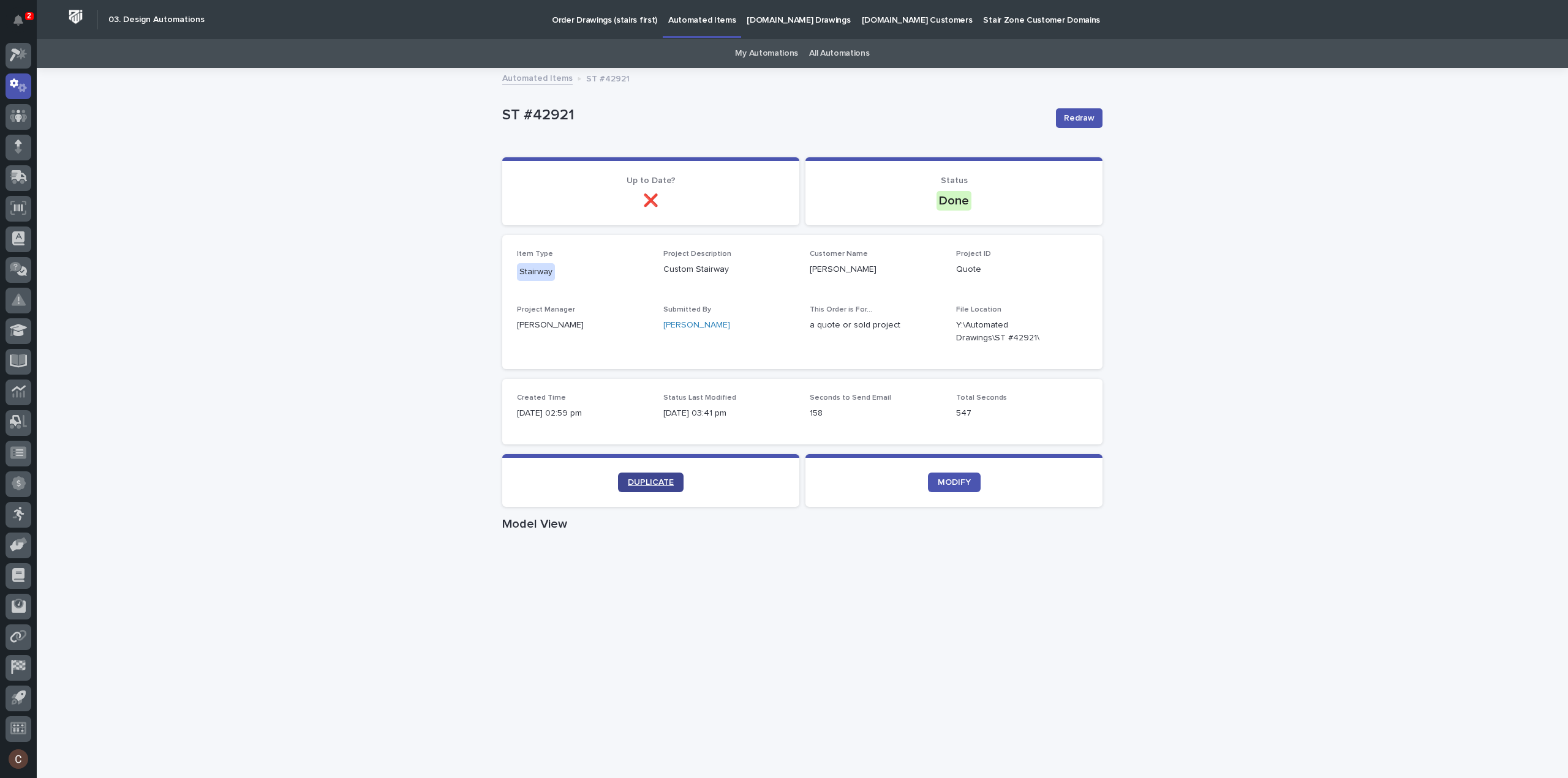
click at [663, 476] on link "DUPLICATE" at bounding box center [651, 483] width 66 height 20
